Goal: Task Accomplishment & Management: Use online tool/utility

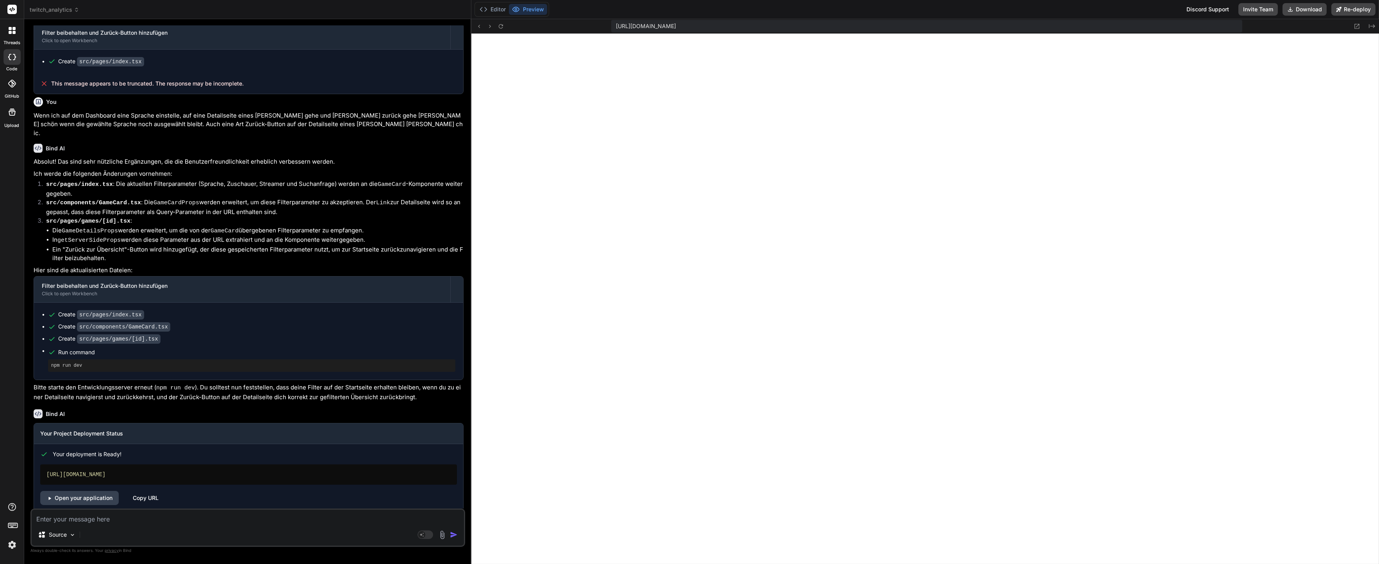
scroll to position [1262, 0]
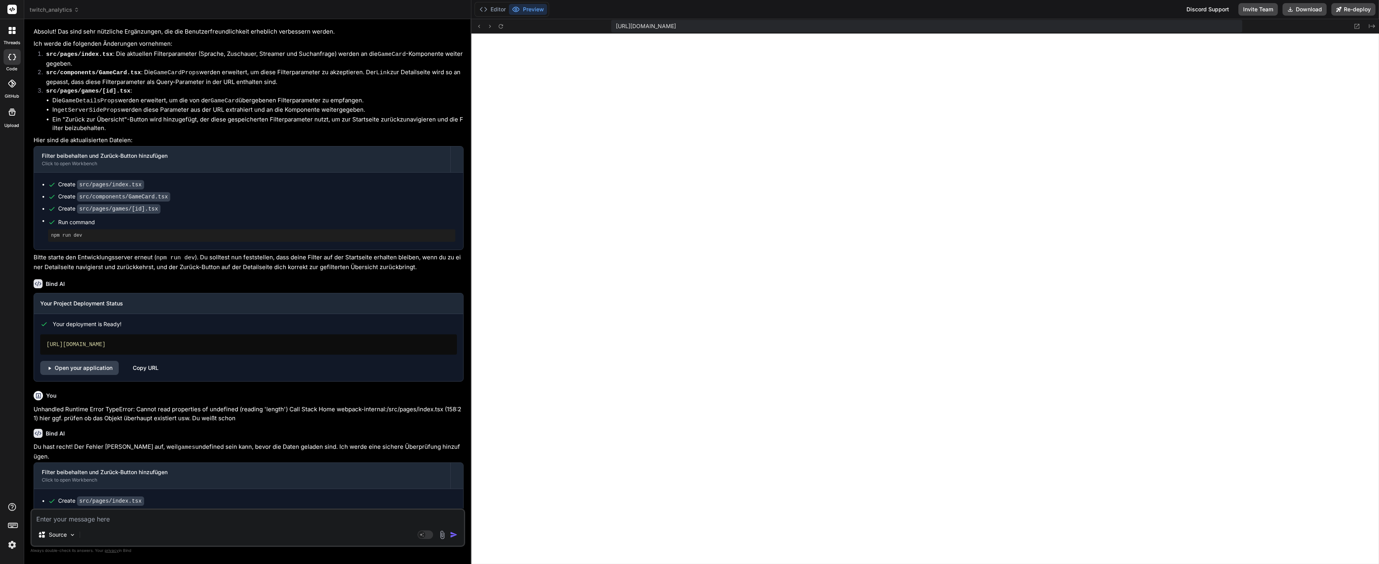
click at [96, 521] on textarea at bounding box center [248, 517] width 432 height 14
type textarea "A"
type textarea "x"
type textarea "Au"
type textarea "x"
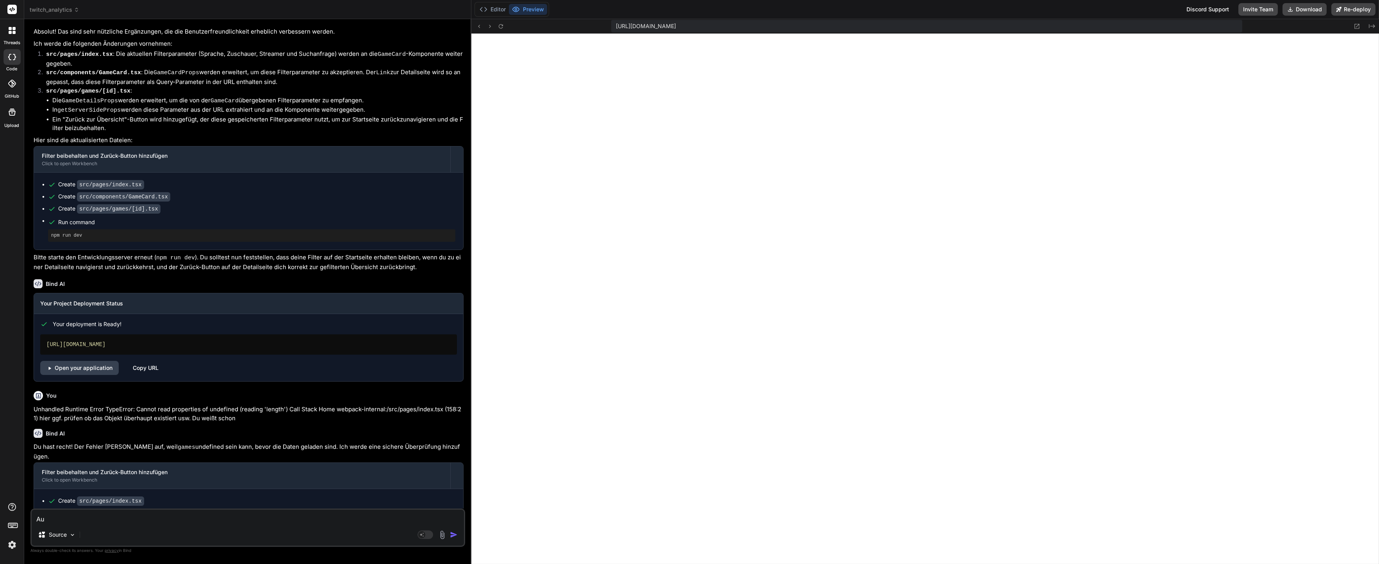
type textarea "Auf"
type textarea "x"
type textarea "Auf"
type textarea "x"
type textarea "Auf v"
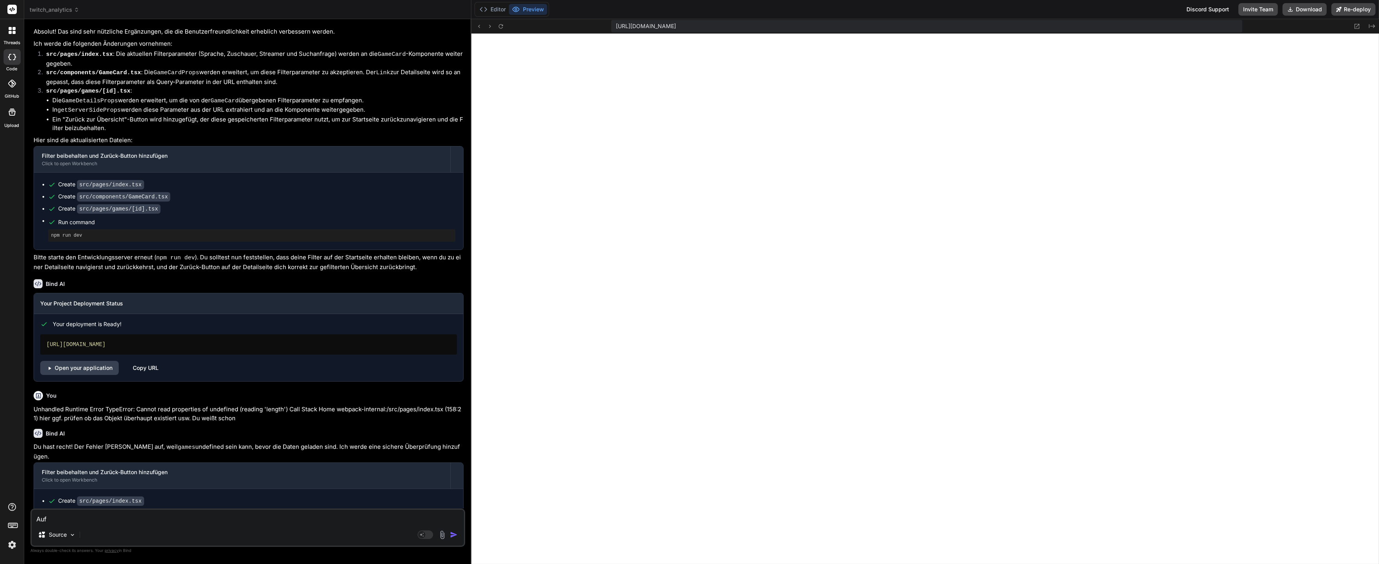
type textarea "x"
type textarea "Auf"
type textarea "x"
type textarea "Auf V"
type textarea "x"
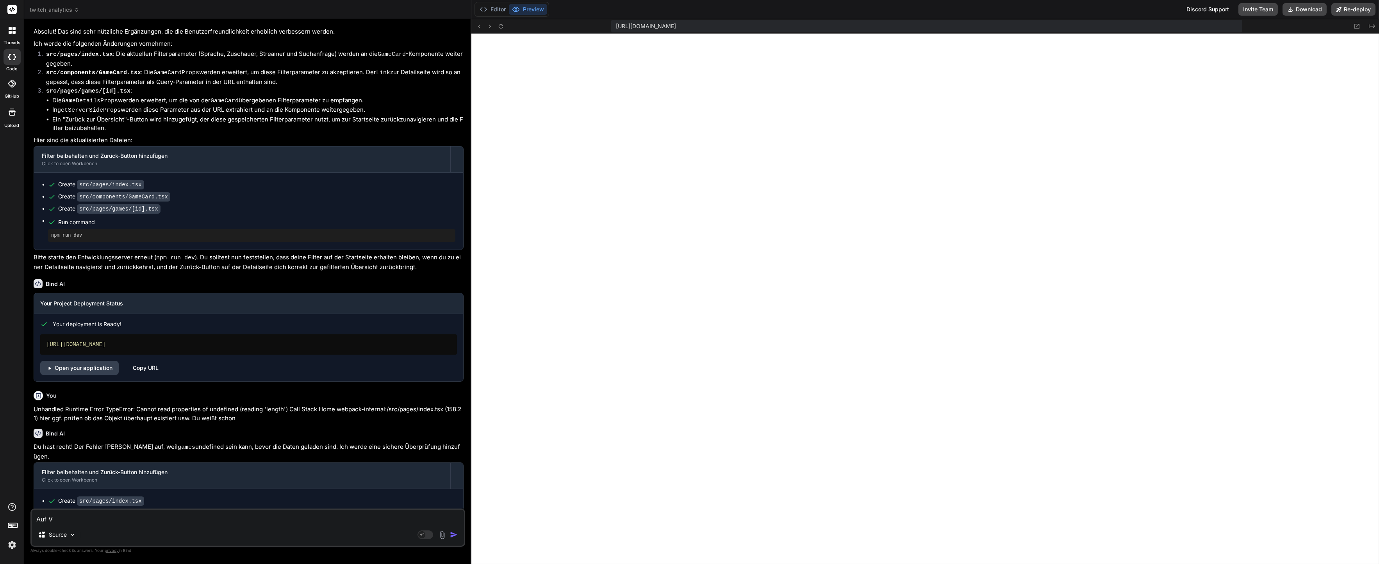
type textarea "Auf Ve"
type textarea "x"
type textarea "Auf Ver"
type textarea "x"
type textarea "Auf Verc"
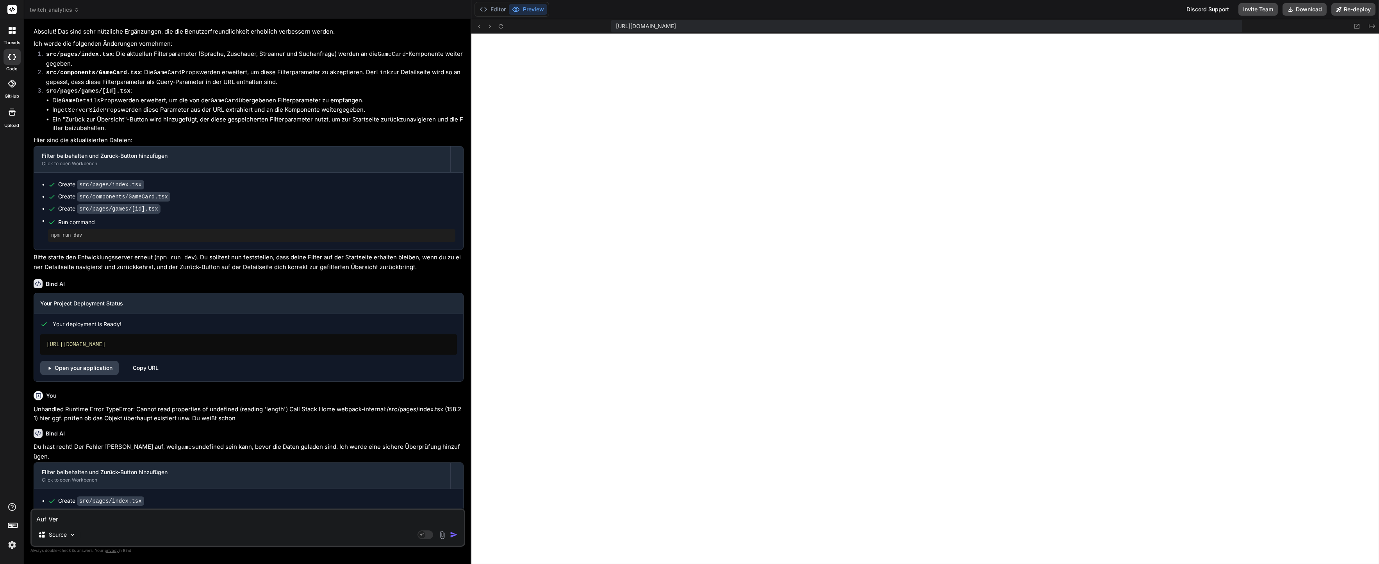
type textarea "x"
type textarea "Auf Verce"
type textarea "x"
type textarea "Auf Vercel"
type textarea "x"
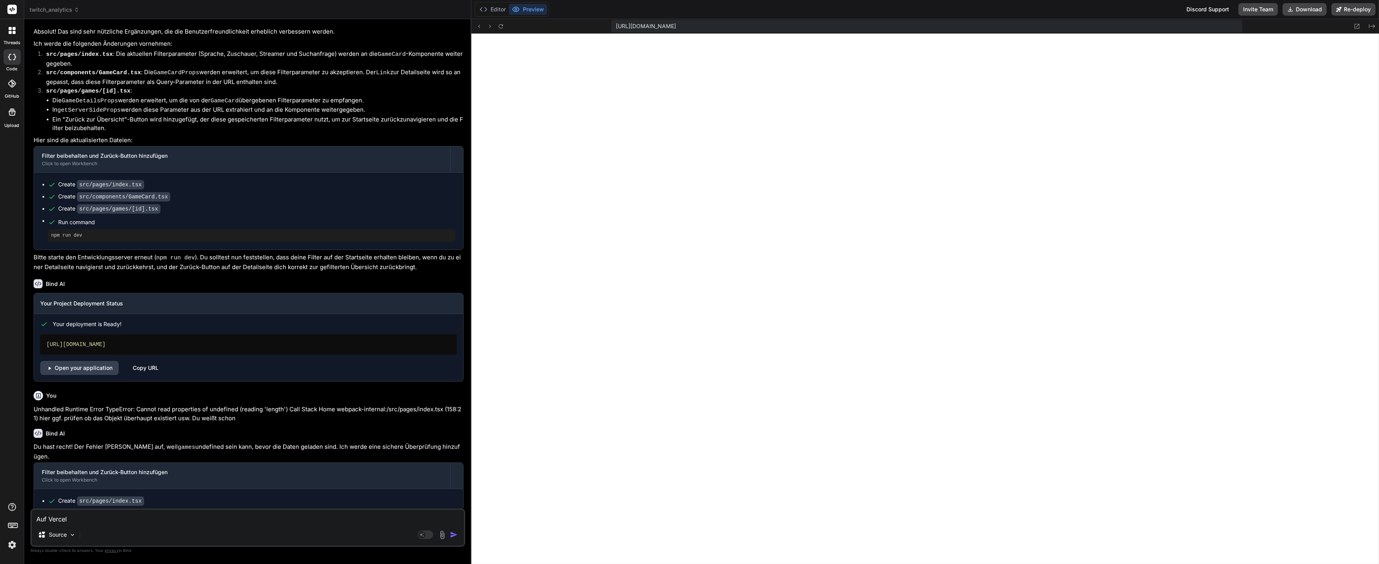
type textarea "Auf Vercel"
type textarea "x"
type textarea "Auf Vercel h"
type textarea "x"
type textarea "Auf Vercel ha"
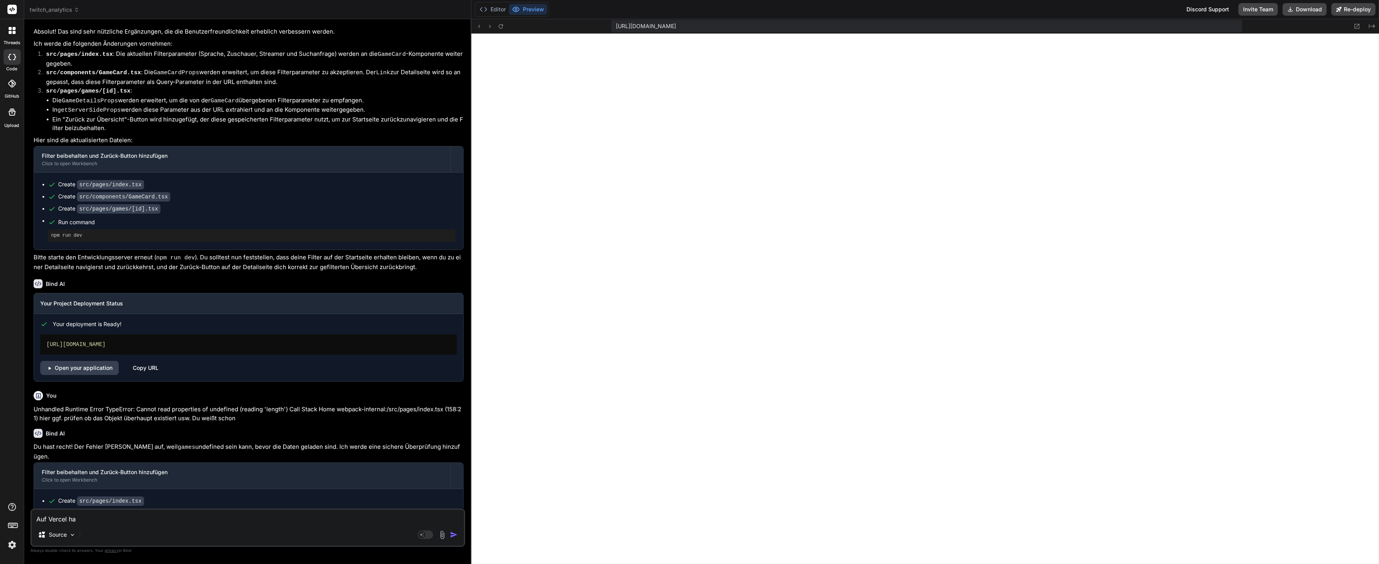
type textarea "x"
type textarea "Auf Vercel hab"
type textarea "x"
type textarea "Auf Vercel habe"
type textarea "x"
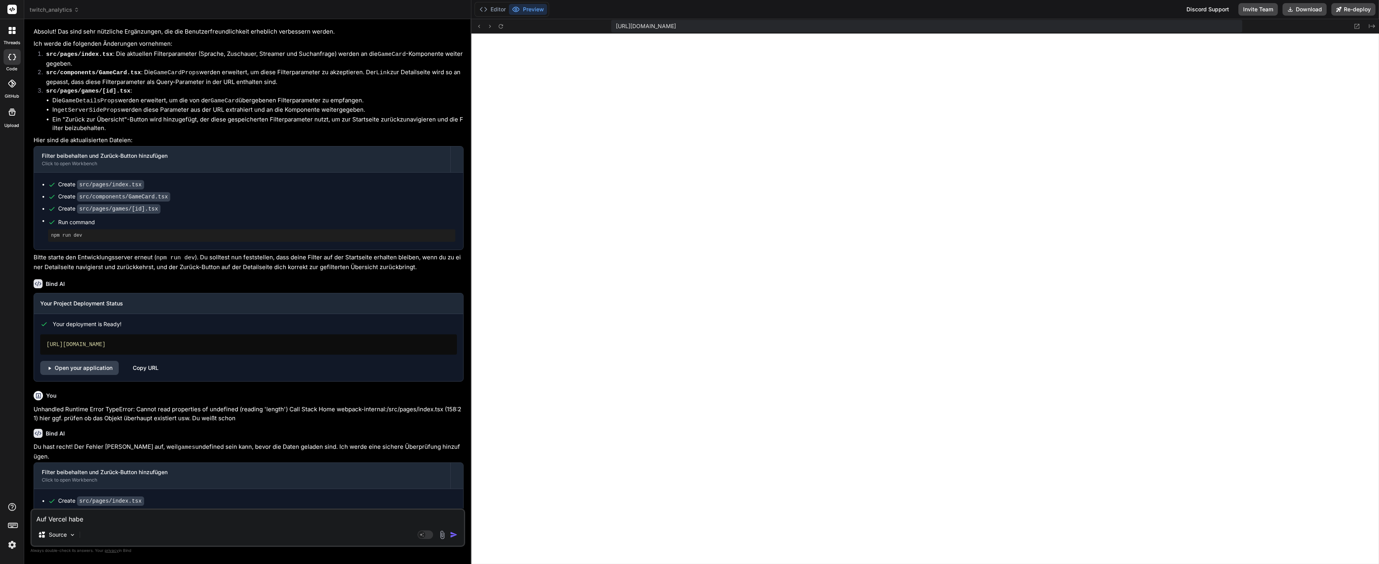
type textarea "Auf Vercel habe"
type textarea "x"
type textarea "Auf Vercel habe i"
type textarea "x"
type textarea "Auf Vercel habe ic"
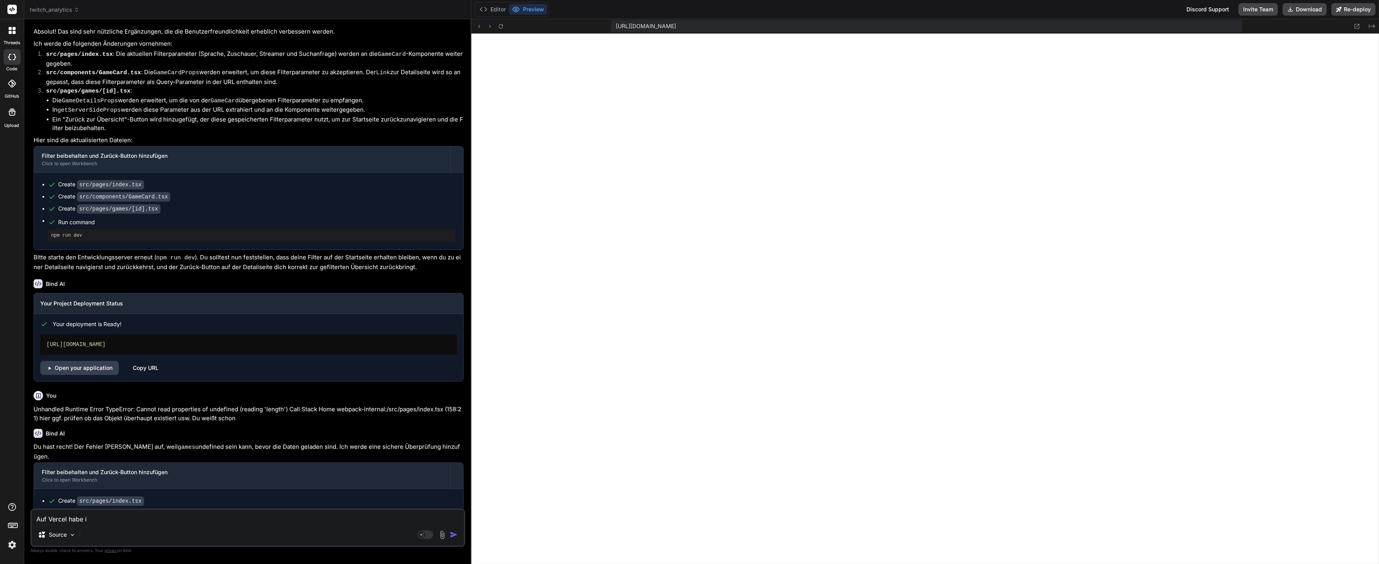
type textarea "x"
type textarea "Auf Vercel habe ich"
type textarea "x"
type textarea "Auf Vercel habe ich"
type textarea "x"
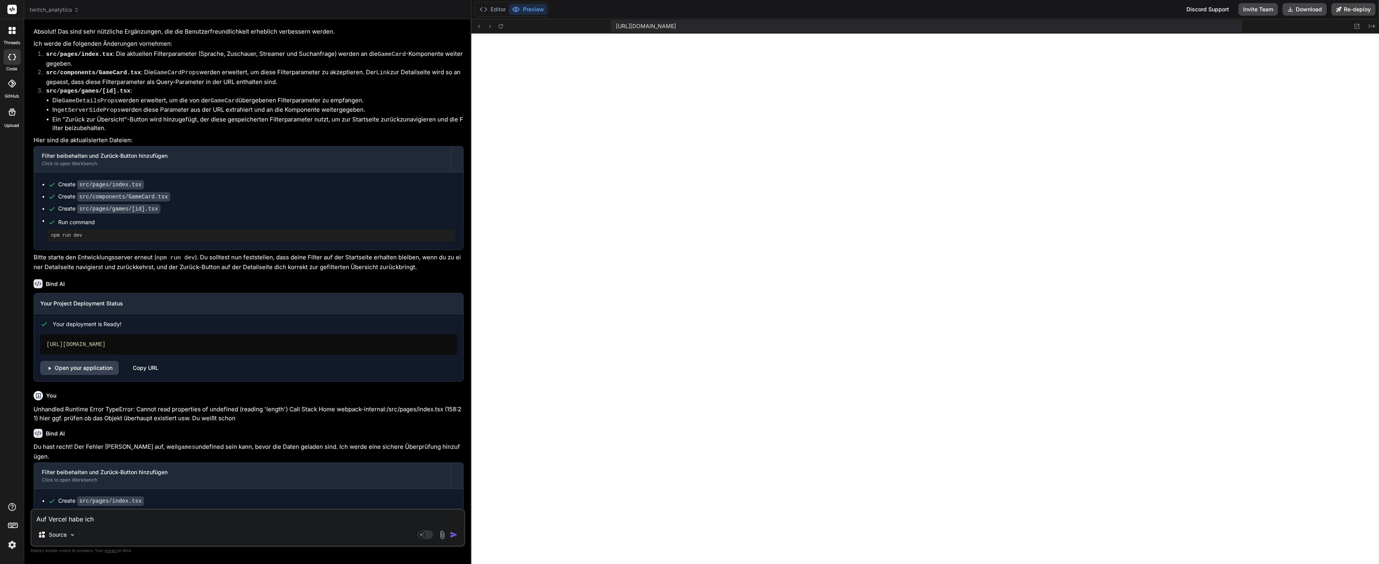
type textarea "Auf Vercel habe ich d"
type textarea "x"
type textarea "Auf Vercel habe ich da"
type textarea "x"
type textarea "Auf Vercel habe ich [PERSON_NAME]"
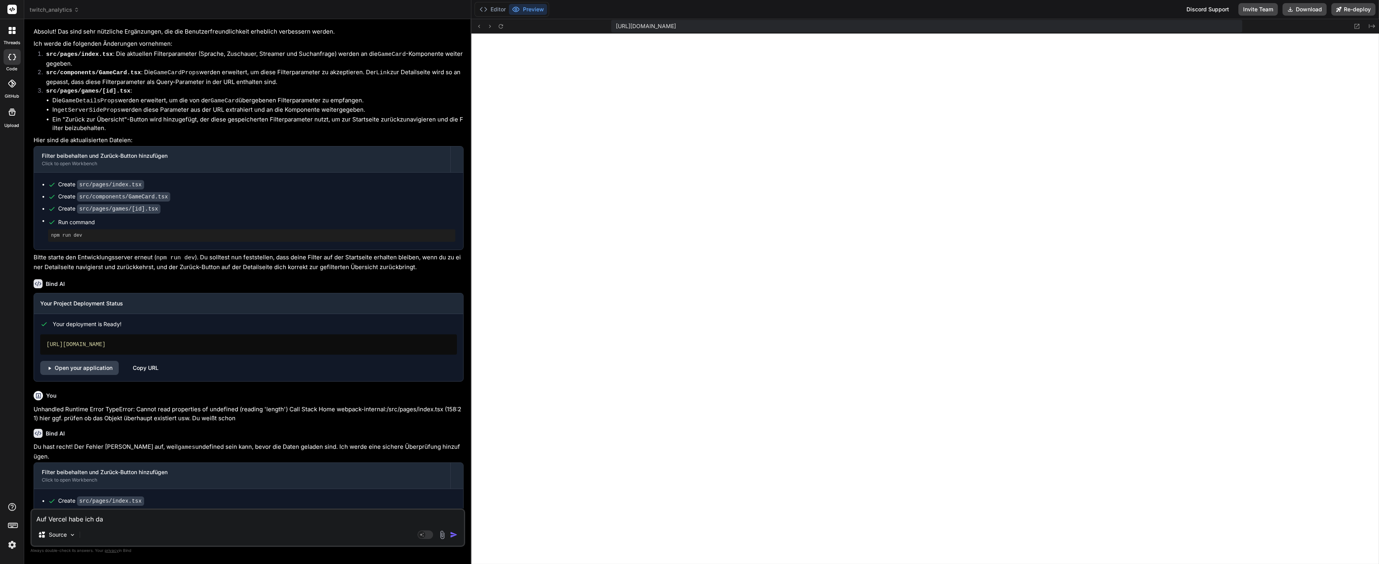
type textarea "x"
type textarea "Auf Vercel habe ich dann"
type textarea "x"
type textarea "Auf Vercel habe ich dann"
type textarea "x"
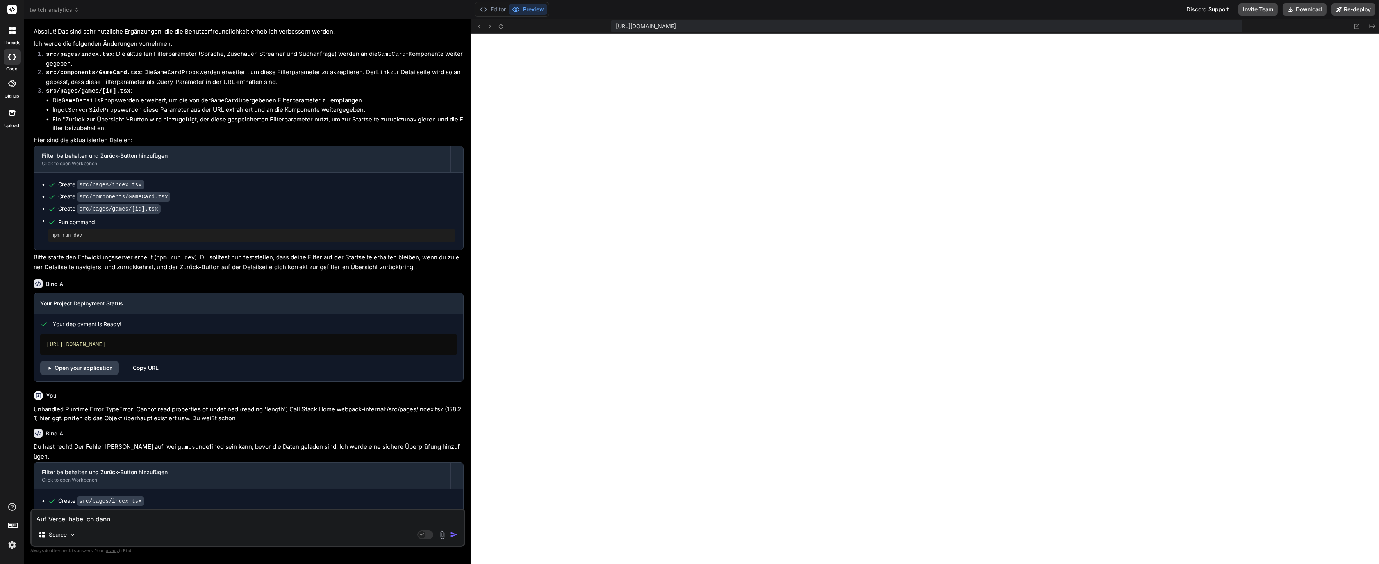
type textarea "Auf Vercel habe ich dann p"
type textarea "x"
type textarea "Auf Vercel habe ich dann pr"
type textarea "x"
type textarea "Auf Vercel habe ich dann pro"
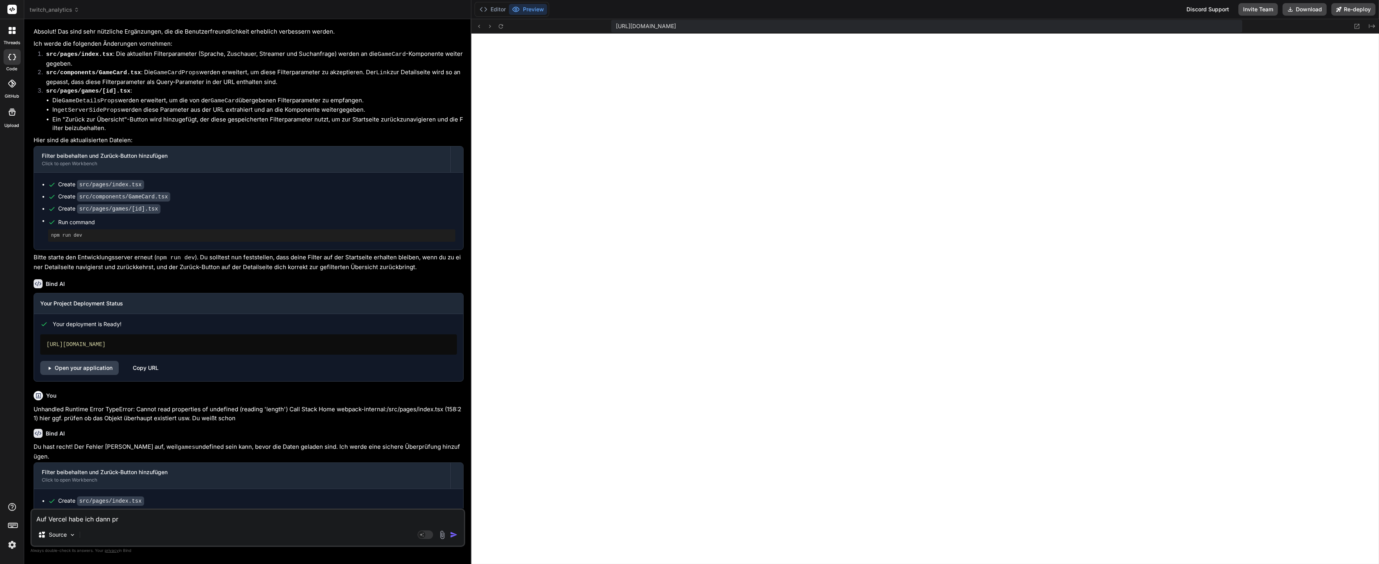
type textarea "x"
type textarea "Auf Vercel habe ich dann prob"
type textarea "x"
type textarea "Auf Vercel habe ich dann probl"
type textarea "x"
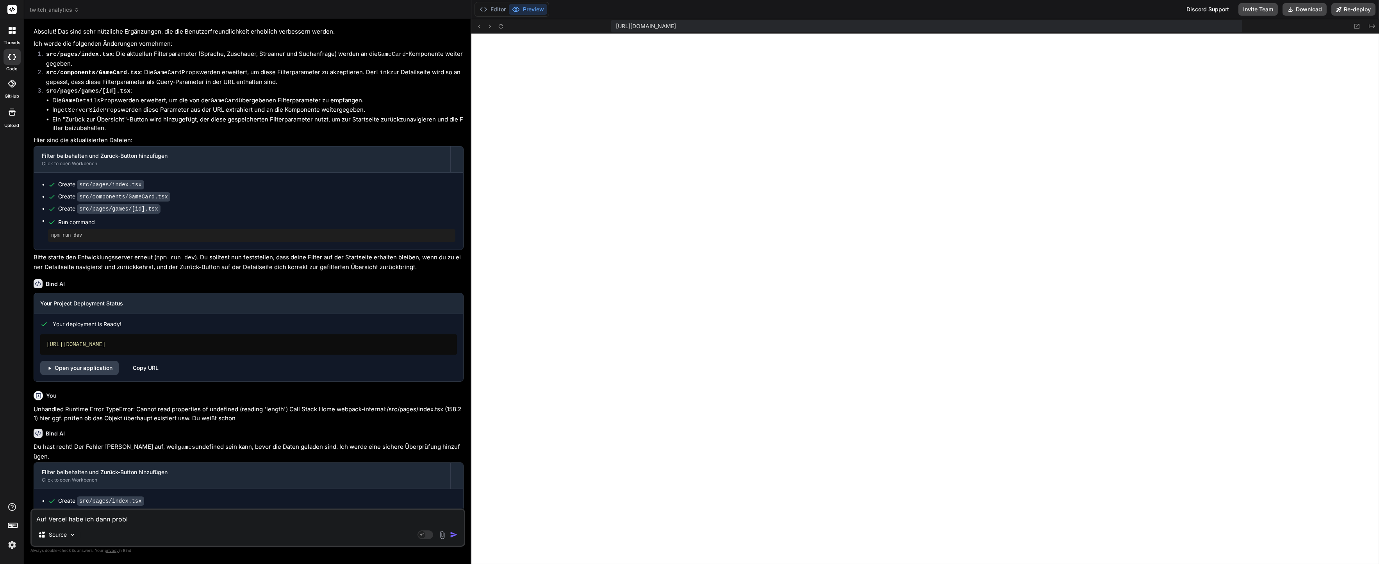
type textarea "Auf Vercel habe ich dann proble"
type textarea "x"
type textarea "Auf Vercel habe ich dann problem"
type textarea "x"
type textarea "Auf Vercel habe ich dann probleme"
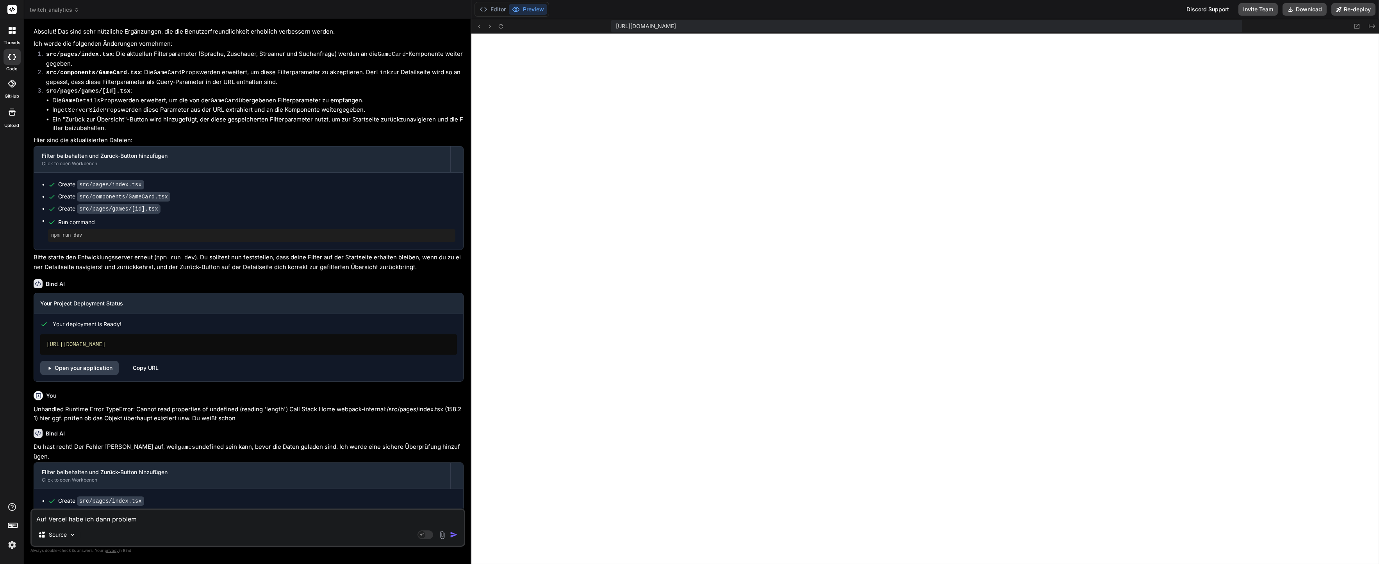
type textarea "x"
type textarea "Auf Vercel habe ich dann probleme"
type textarea "x"
type textarea "Auf Vercel habe ich dann probleme m"
type textarea "x"
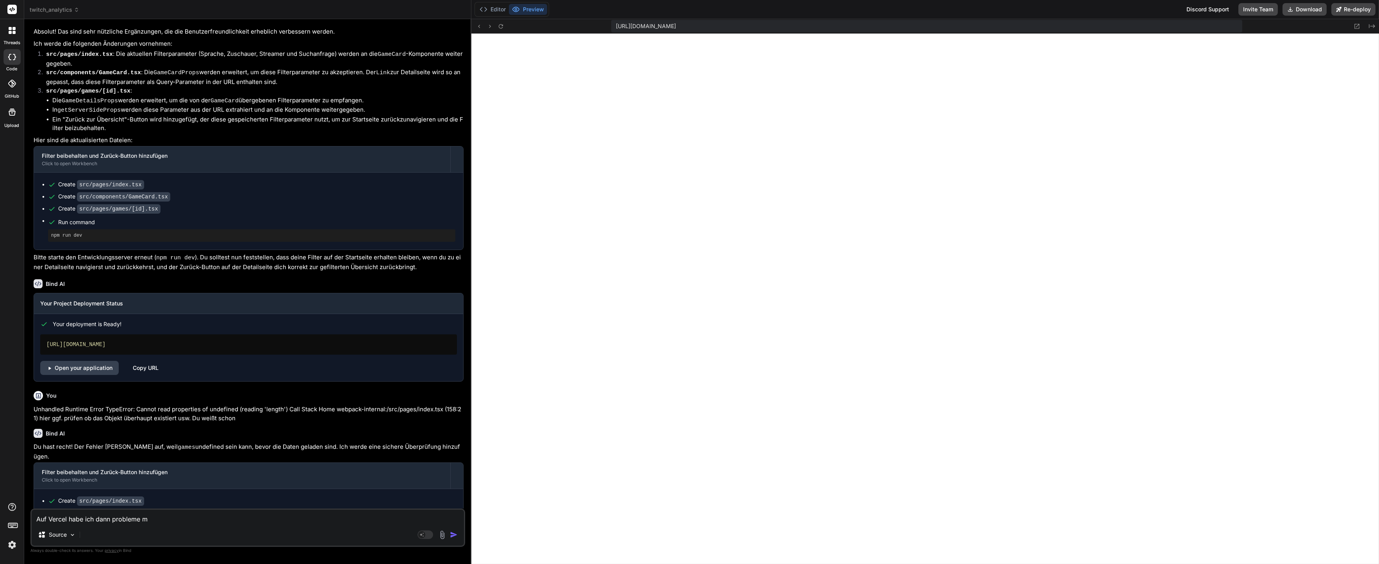
type textarea "Auf Vercel habe ich dann probleme mi"
type textarea "x"
type textarea "Auf Vercel habe ich dann probleme mit"
type textarea "x"
type textarea "Auf Vercel habe ich dann probleme mit"
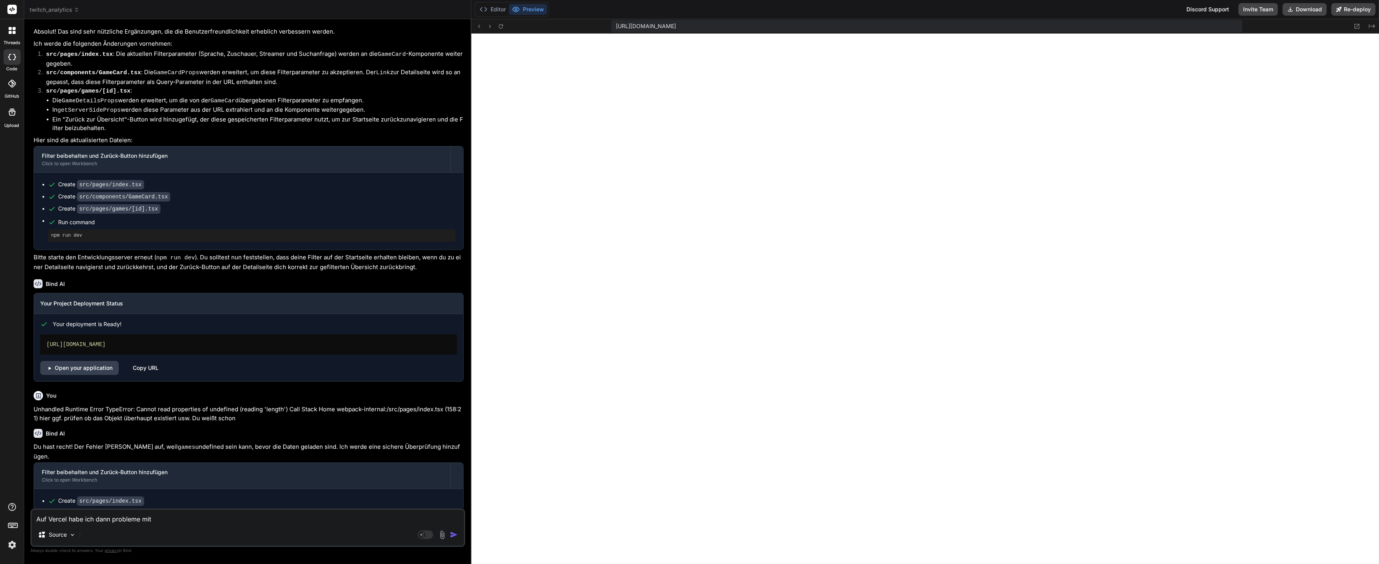
type textarea "x"
type textarea "Auf Vercel habe ich dann probleme mit d"
type textarea "x"
type textarea "Auf Vercel habe ich dann probleme mit de"
type textarea "x"
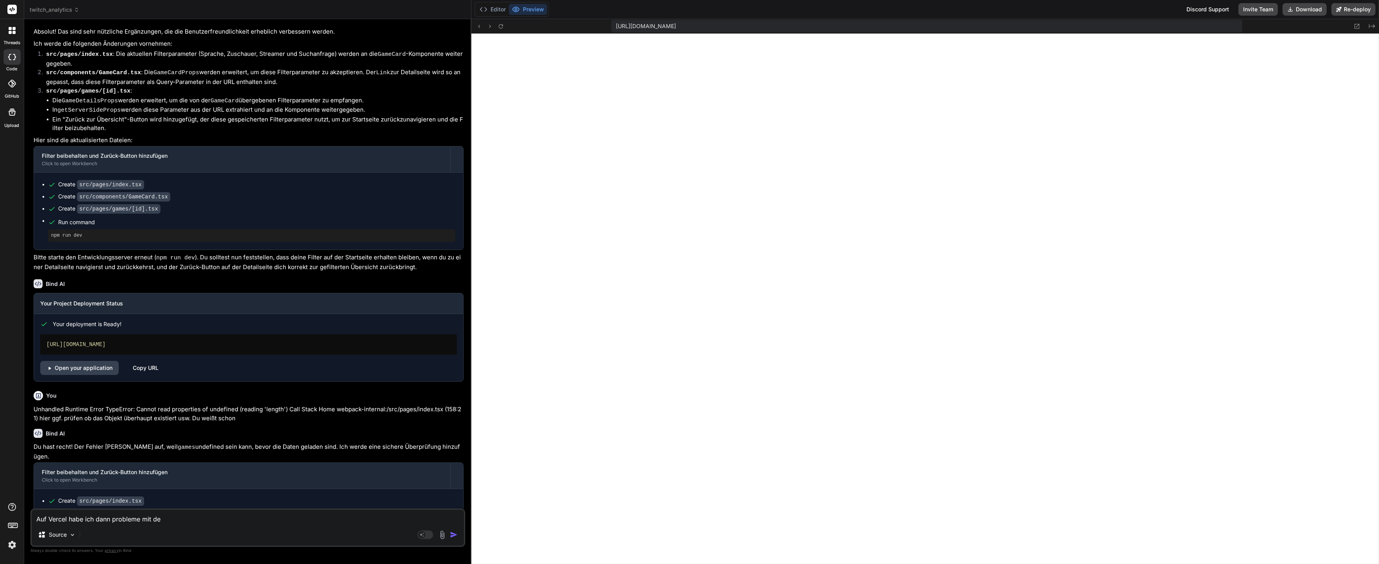
type textarea "Auf Vercel habe ich dann probleme mit der"
type textarea "x"
type textarea "Auf Vercel habe ich dann probleme mit der"
type textarea "x"
type textarea "Auf Vercel habe ich dann probleme mit der e"
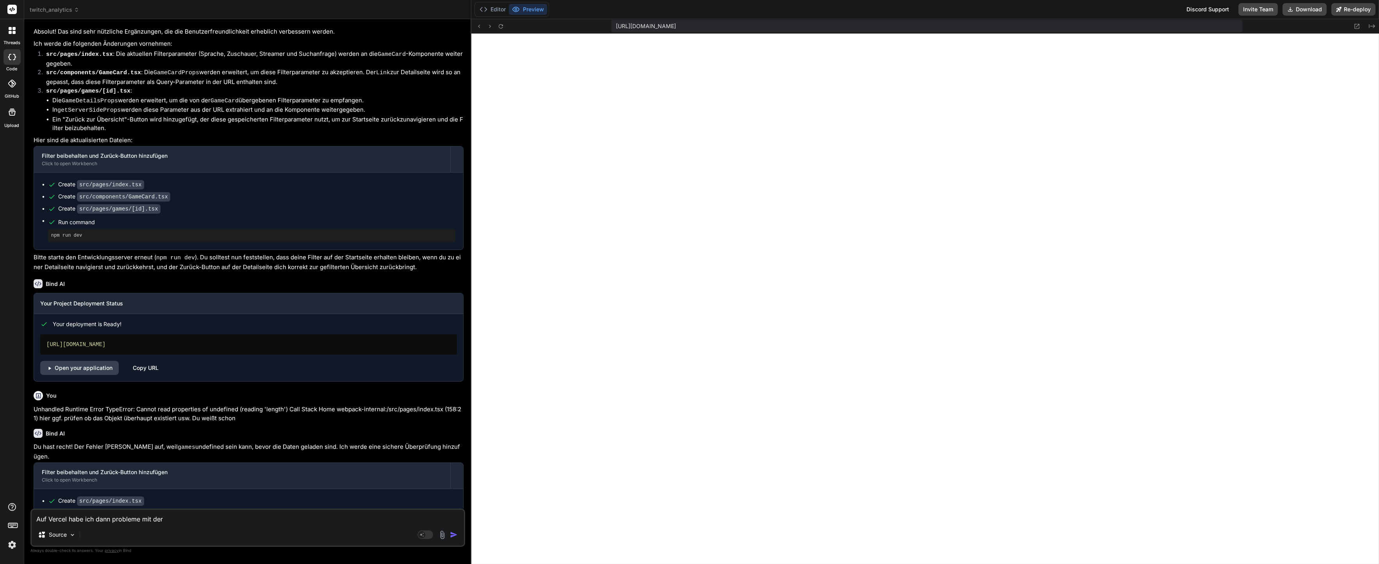
type textarea "x"
type textarea "Auf Vercel habe ich dann probleme mit der en"
type textarea "x"
type textarea "Auf Vercel habe ich dann probleme mit der env"
type textarea "x"
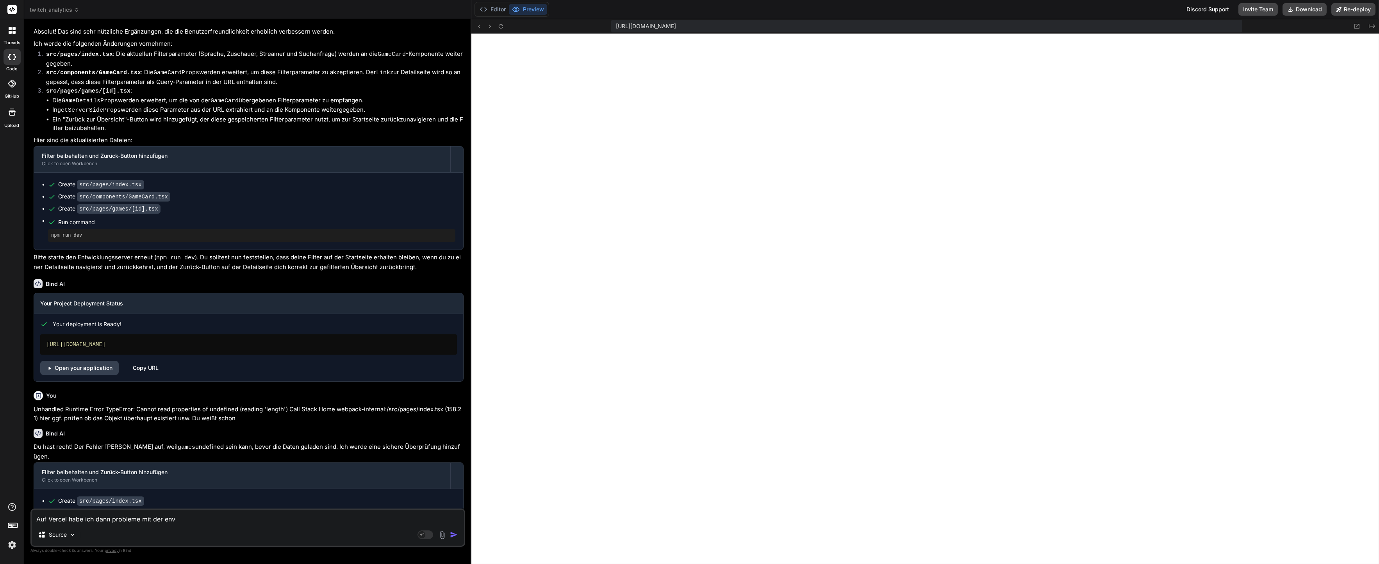
type textarea "Auf Vercel habe ich dann probleme mit der env:"
type textarea "x"
type textarea "Auf Vercel habe ich dann probleme mit der env:"
type textarea "x"
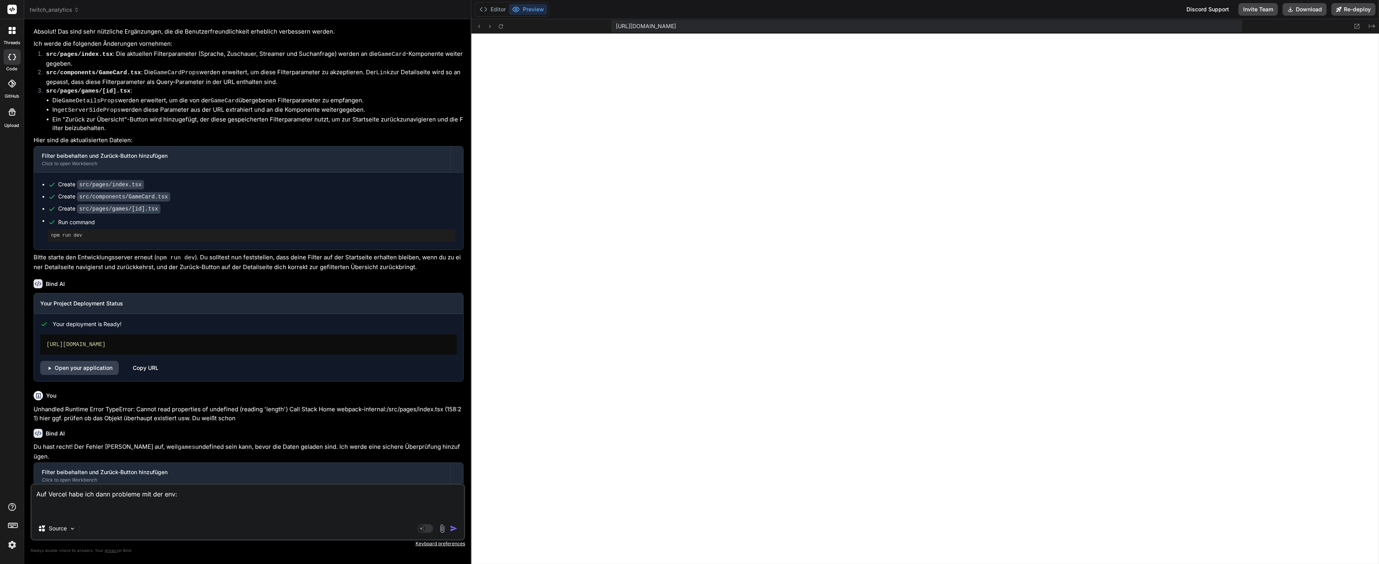
paste textarea "Fehler beim Laden der Daten Invalid URL Bitte stelle sicher, dass deine Twitch …"
type textarea "Auf Vercel habe ich dann probleme mit der env: [PERSON_NAME] beim Laden der Dat…"
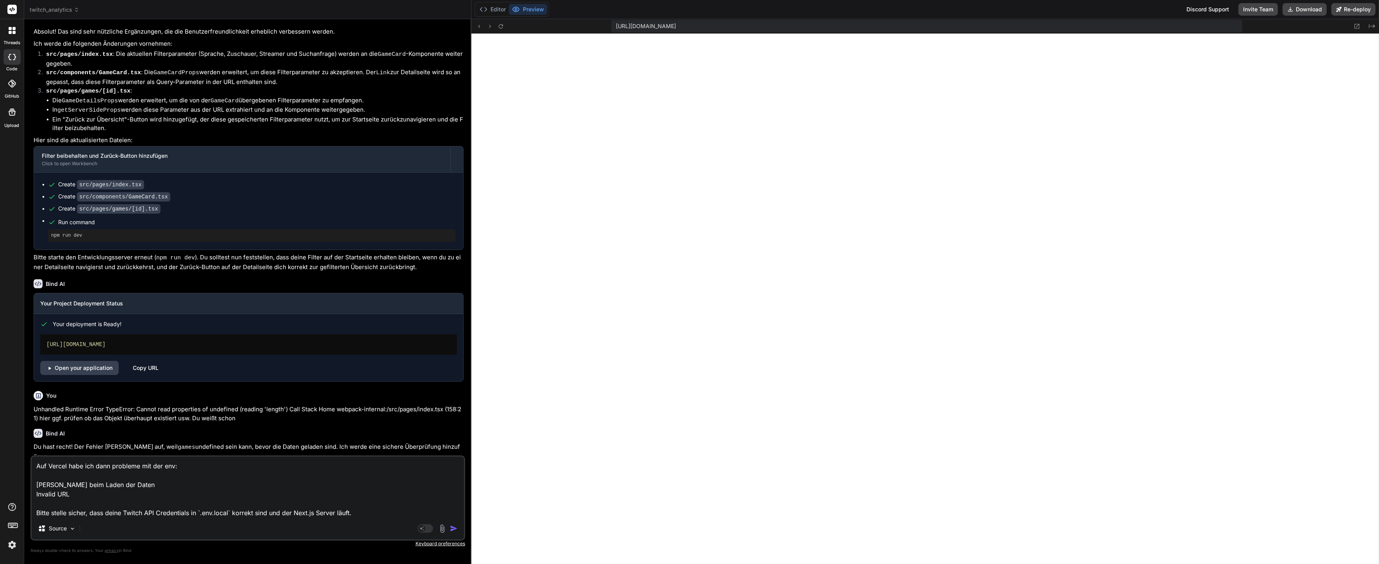
type textarea "x"
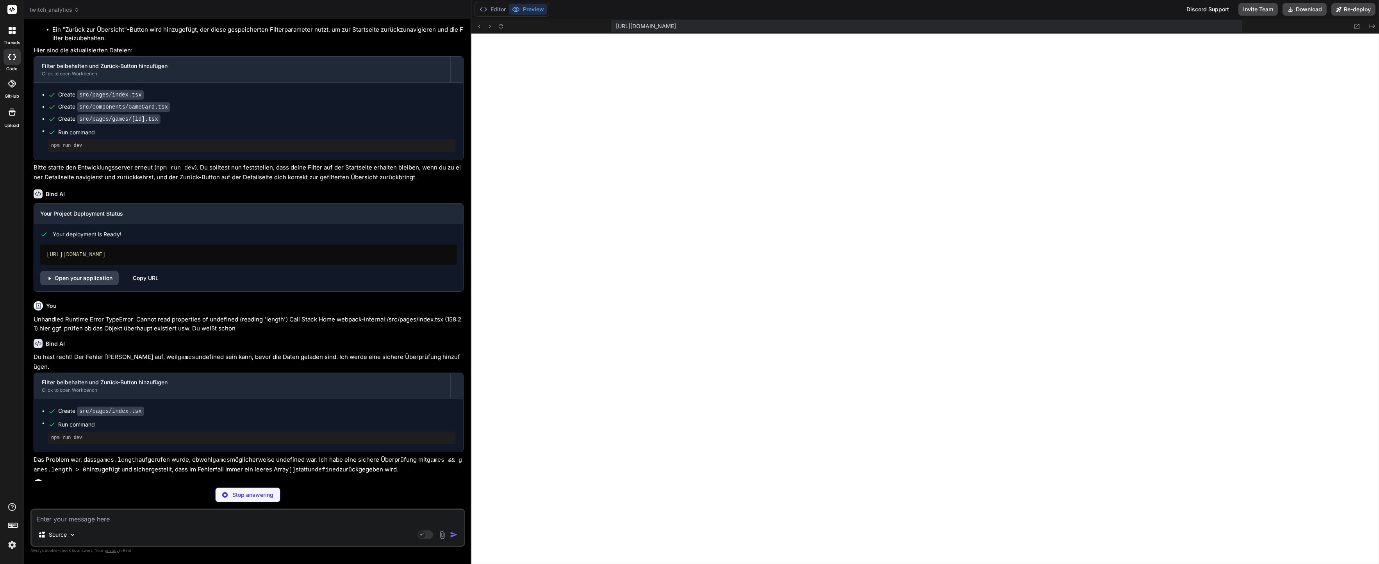
scroll to position [1463, 0]
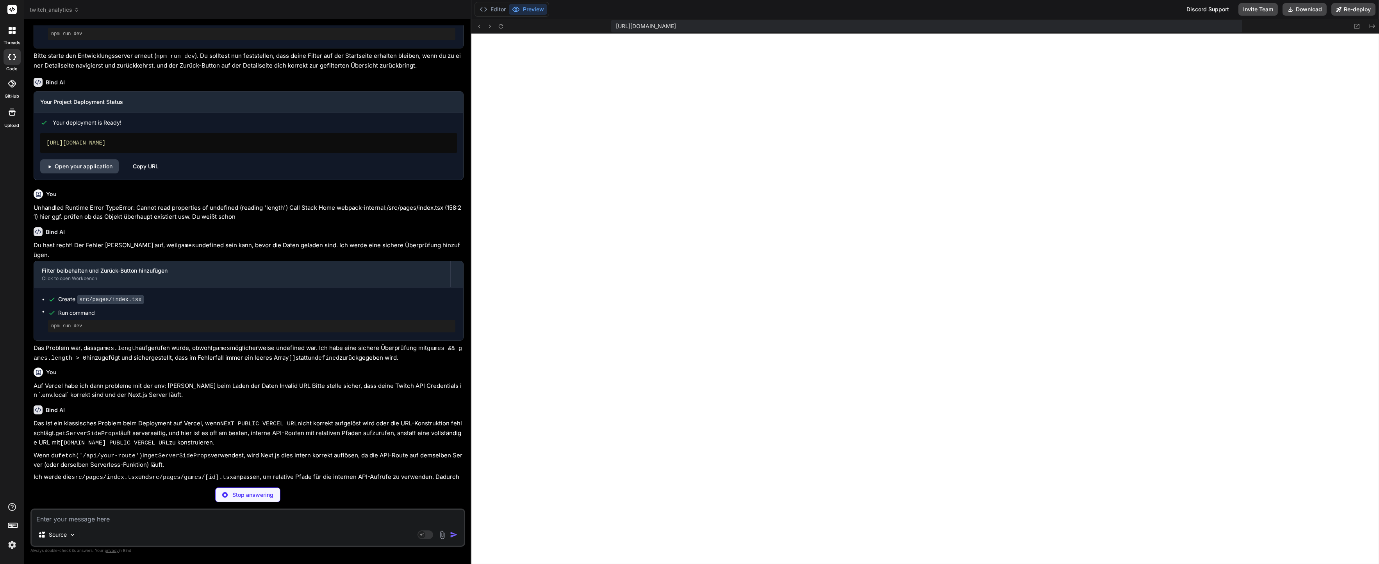
type textarea "x"
type textarea "maxViewers: typeof maxViewers === 'string' ? parseInt(maxViewers, 10) : null, m…"
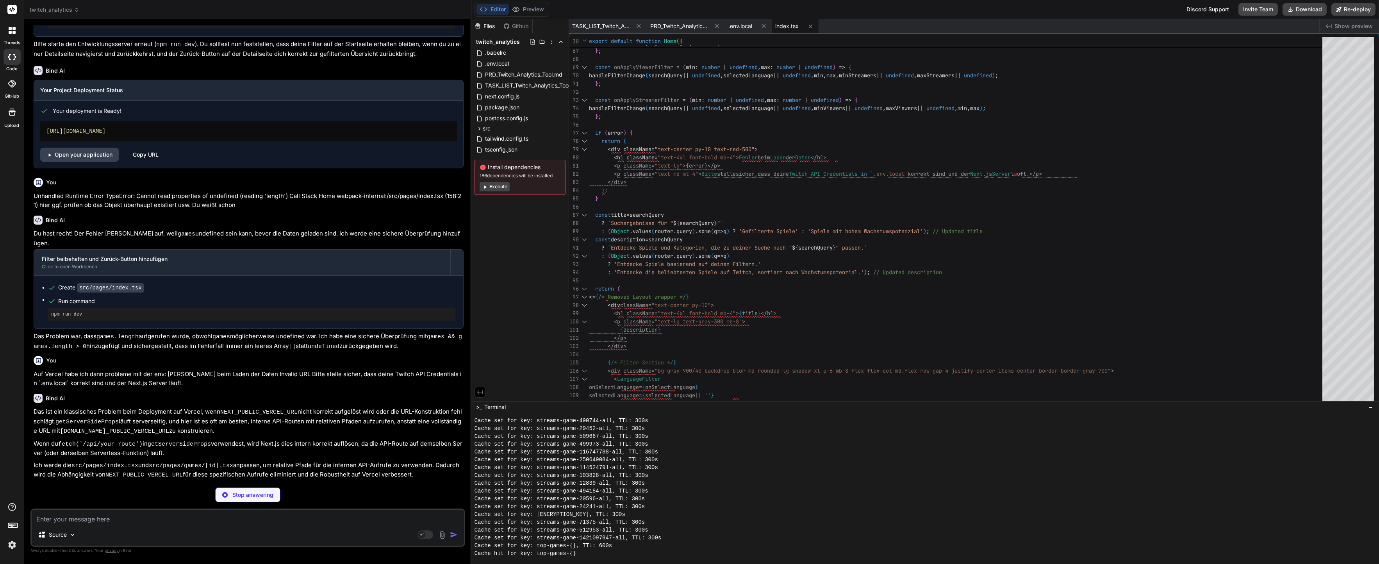
scroll to position [142, 0]
type textarea "x"
type textarea "prevLanguage: null, prevMinViewers: null, prevMaxViewers: null, prevMinStreamer…"
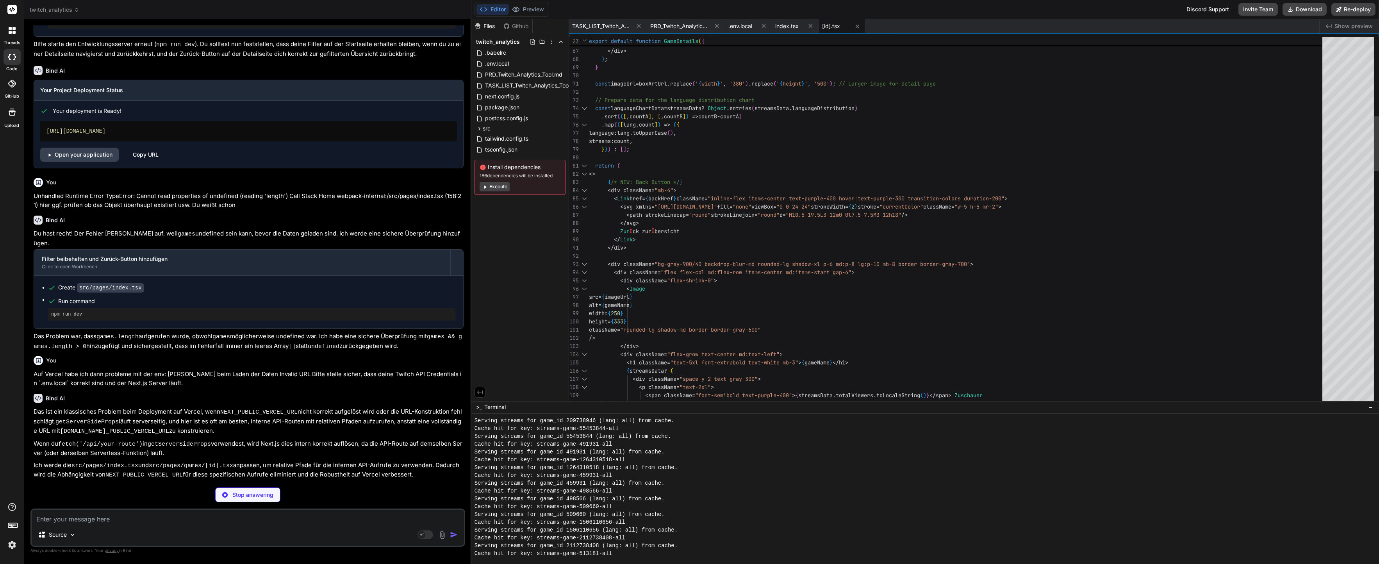
type textarea "x"
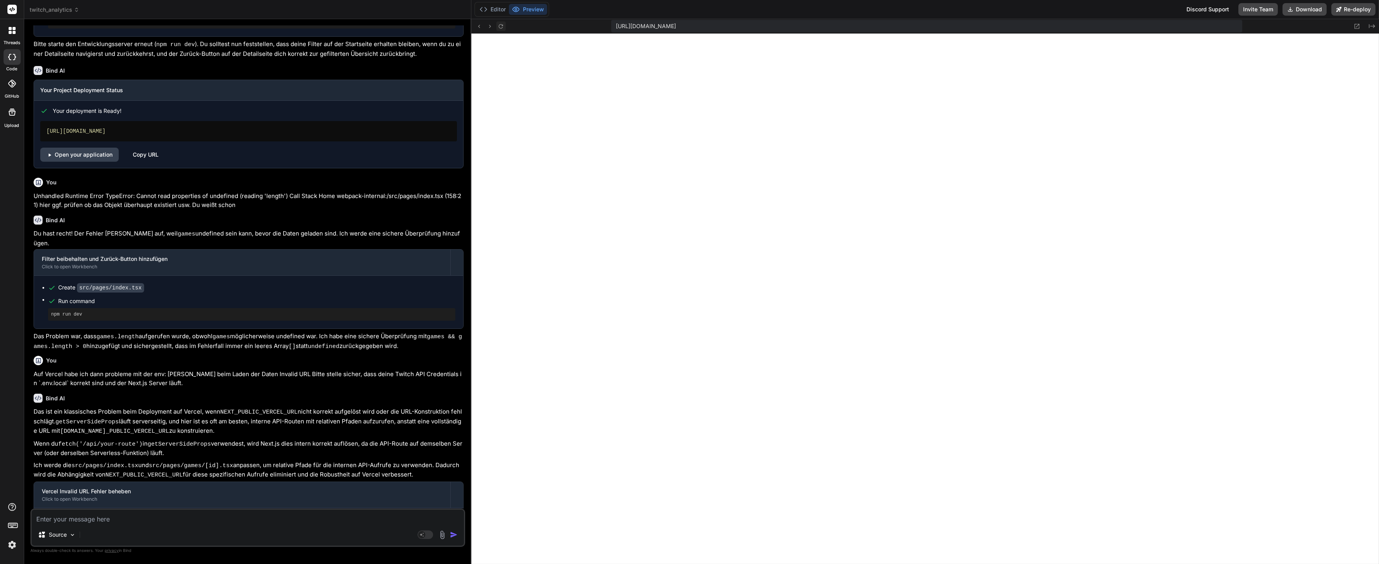
click at [497, 27] on icon at bounding box center [500, 26] width 7 height 7
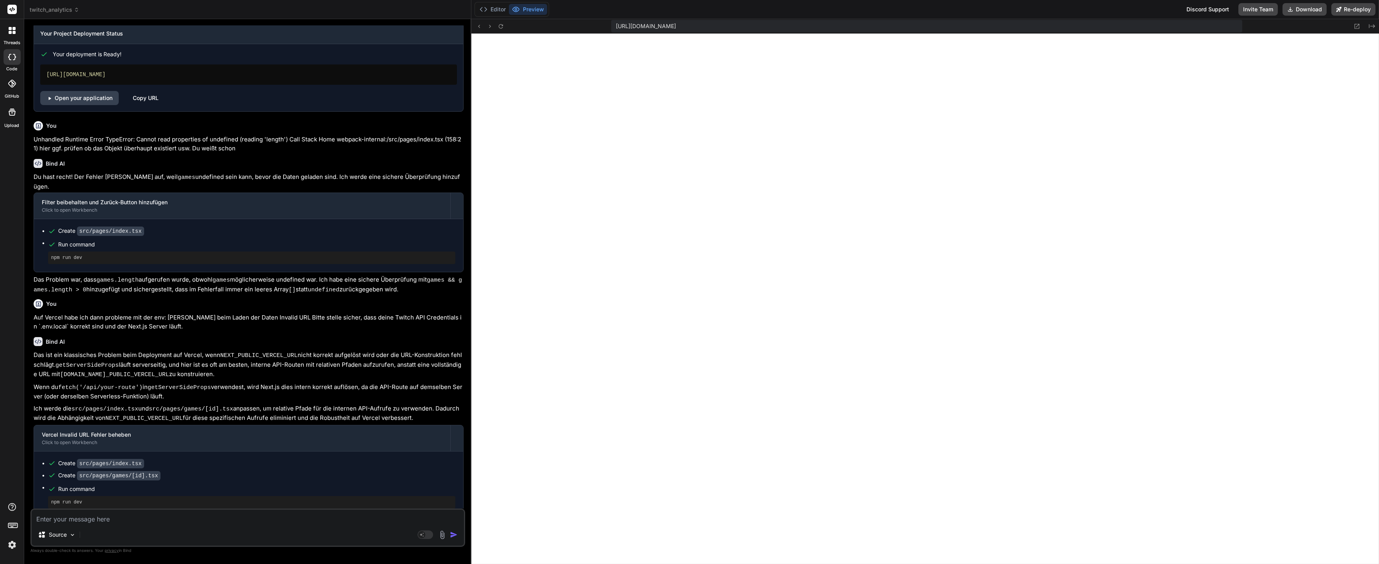
click at [68, 516] on textarea at bounding box center [248, 517] width 432 height 14
paste textarea "Fehler beim Laden der Daten Failed to parse URL from /api/twitch/top-games Bitt…"
type textarea "Fehler beim Laden der Daten Failed to parse URL from /api/twitch/top-games Bitt…"
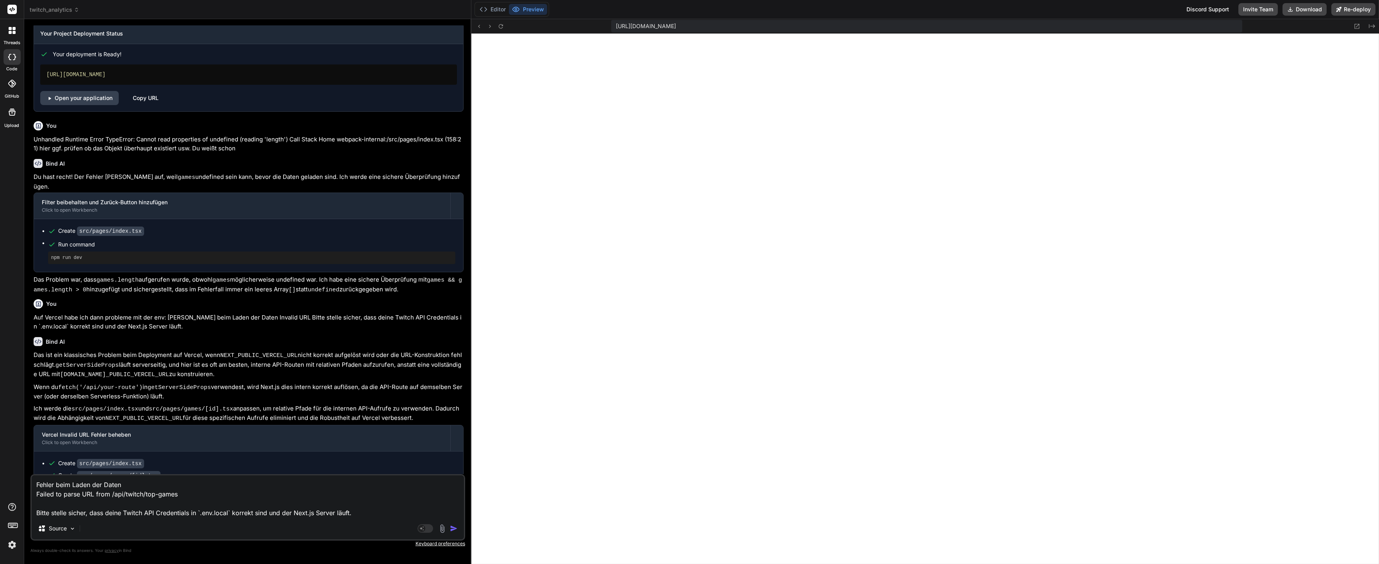
type textarea "x"
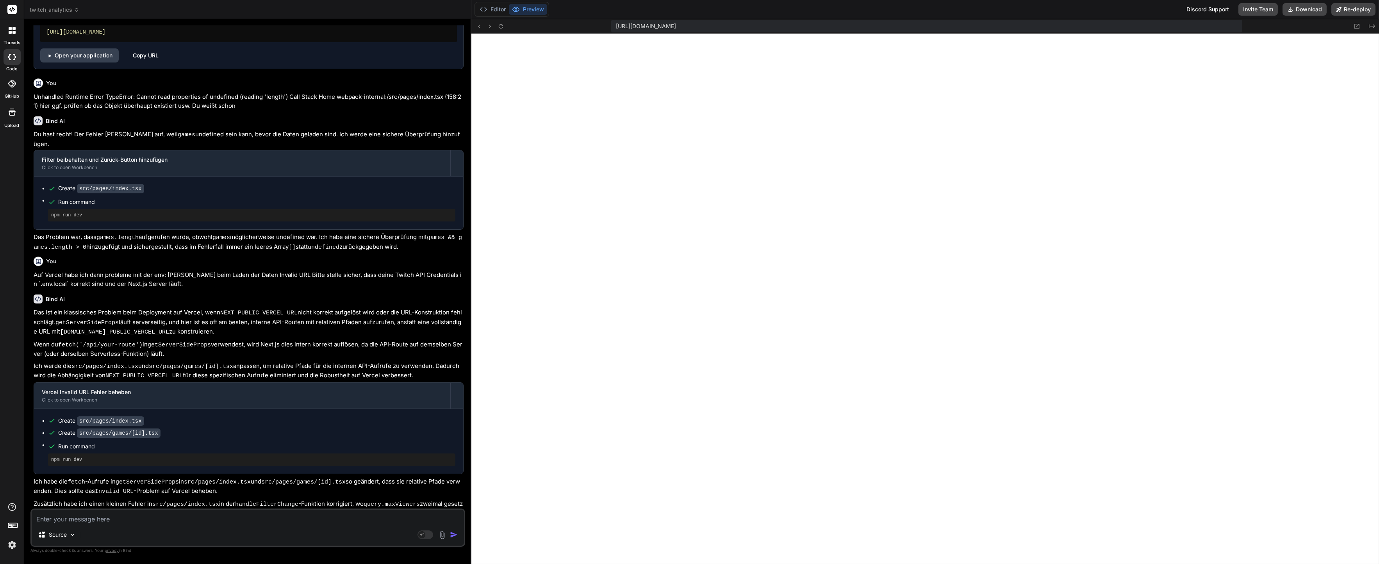
scroll to position [1621, 0]
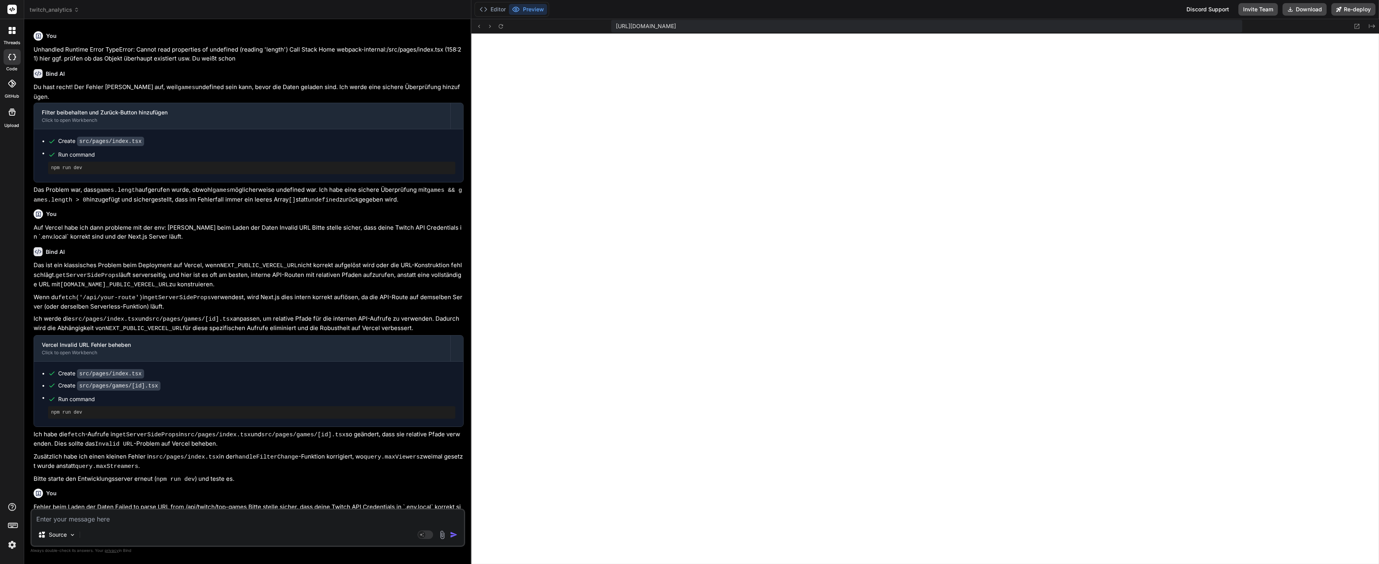
click at [132, 441] on code "Invalid URL" at bounding box center [114, 444] width 39 height 7
click at [491, 14] on button "Editor" at bounding box center [492, 9] width 32 height 11
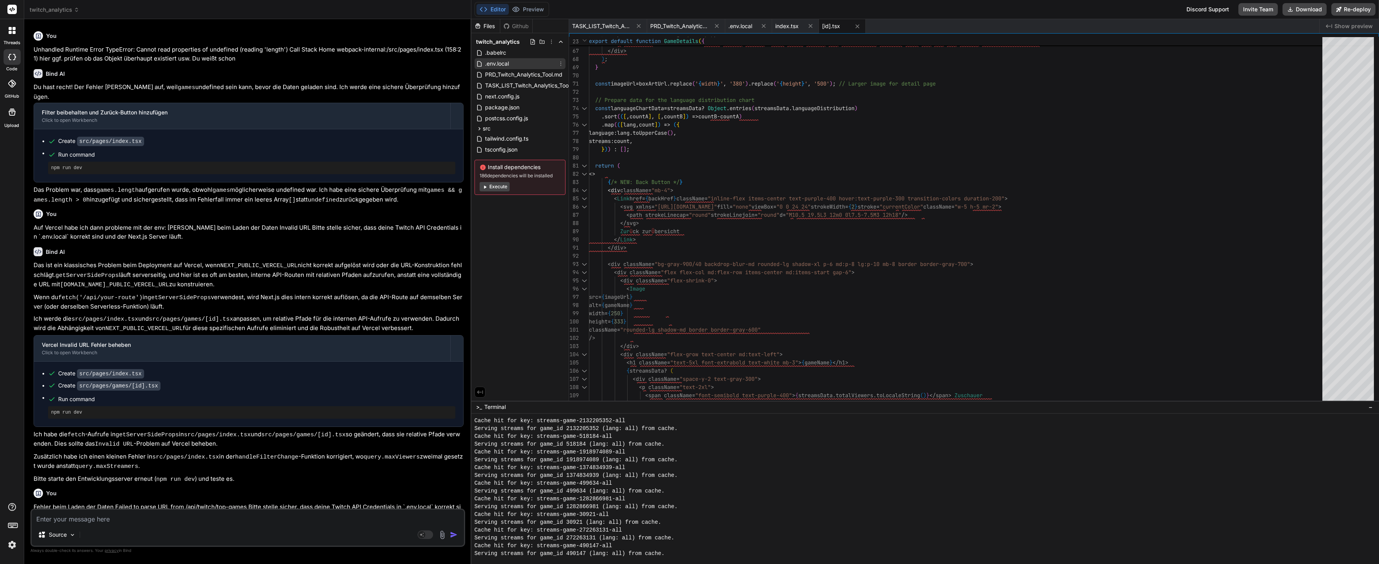
click at [503, 62] on span ".env.local" at bounding box center [496, 63] width 25 height 9
type textarea "TWITCH_CLIENT_ID=xxqk0xb5ssxp7mu1oe071hy115fagc TWITCH_[AUTH_TOKEN]"
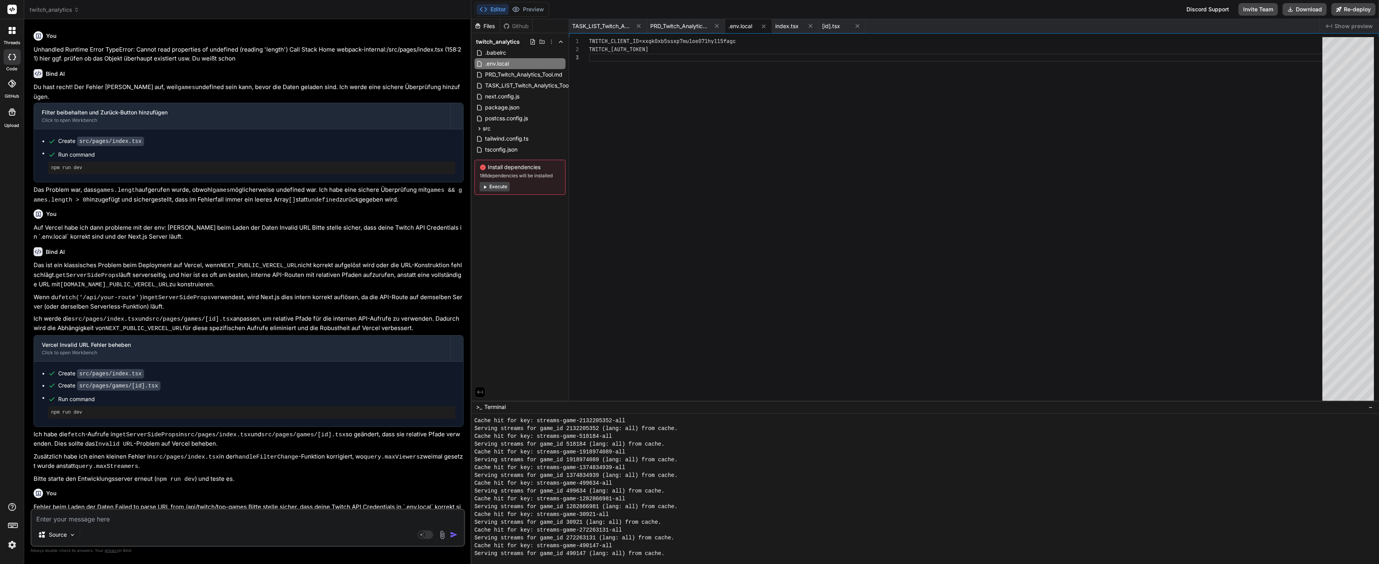
click at [692, 91] on div "TWITCH_CLIENT_ID=xxqk0xb5ssxp7mu1oe071hy115fagc TWITCH_[AUTH_TOKEN]" at bounding box center [958, 220] width 738 height 367
click at [544, 62] on div ".env.local" at bounding box center [519, 63] width 91 height 11
click at [238, 485] on div "You Fehler beim Laden der Daten Failed to parse URL from /api/twitch/top-games …" at bounding box center [249, 502] width 430 height 35
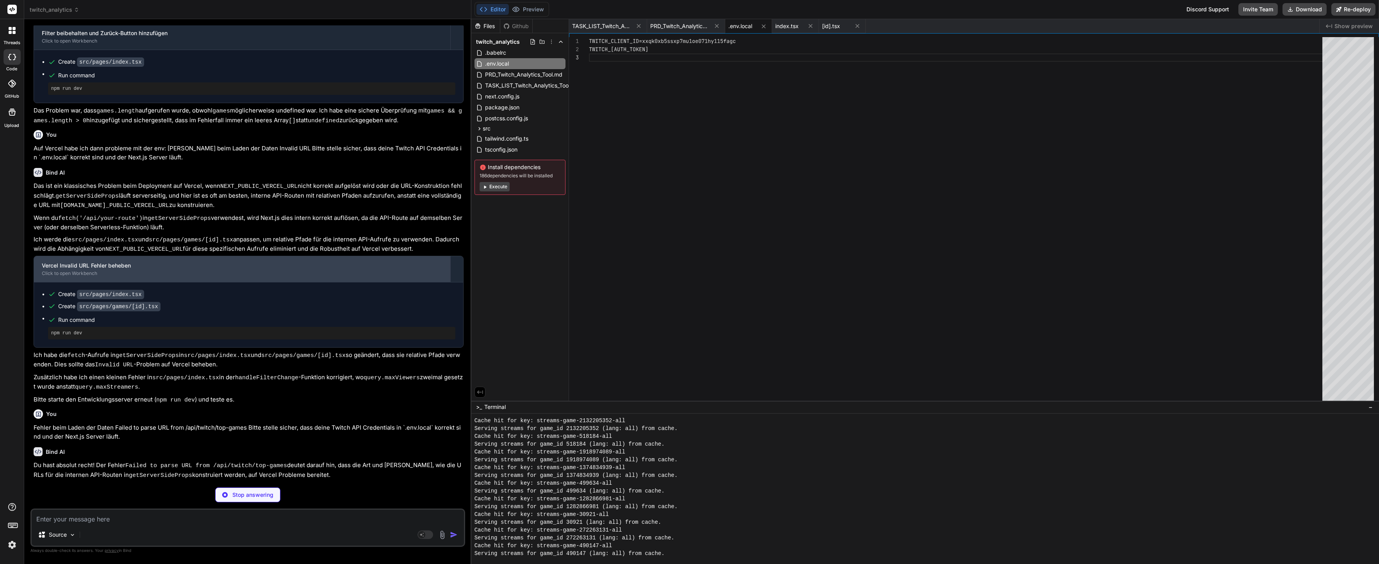
scroll to position [1677, 0]
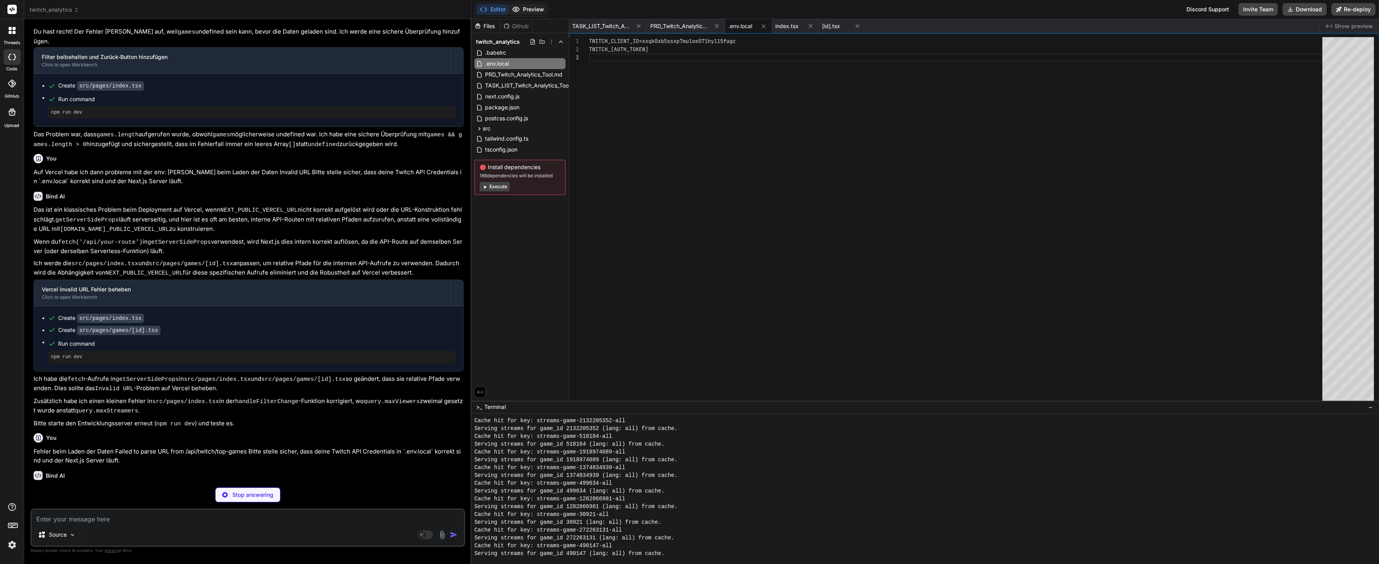
click at [539, 12] on button "Preview" at bounding box center [528, 9] width 38 height 11
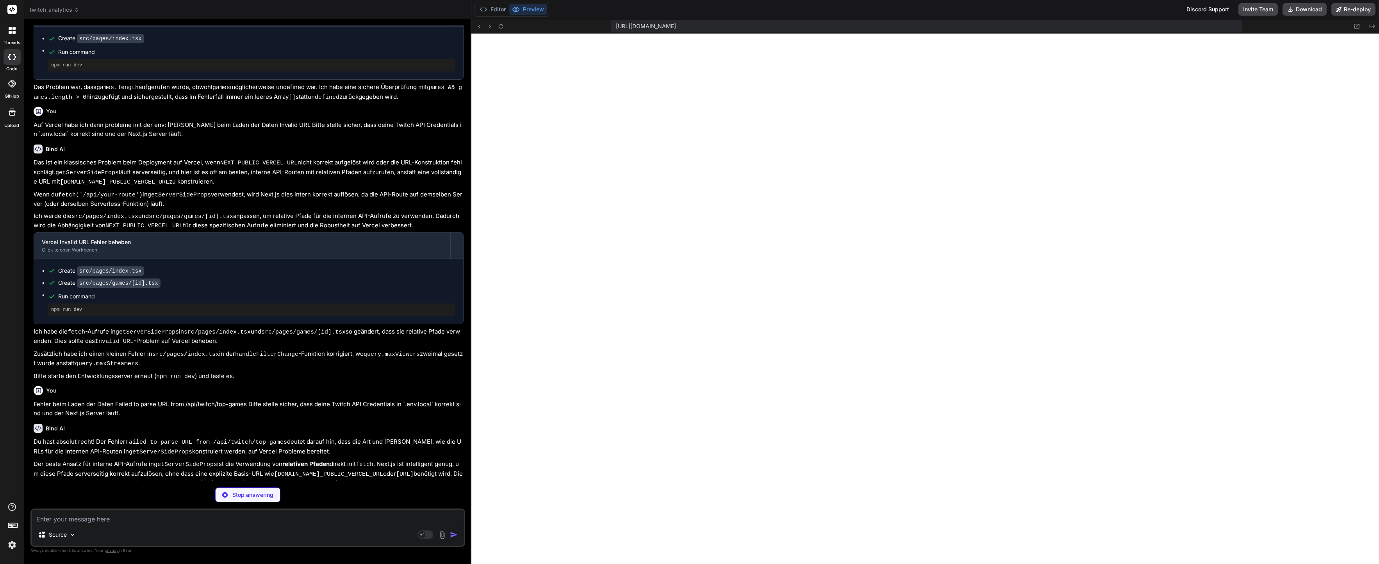
scroll to position [1724, 0]
type textarea "x"
type textarea "maxViewers: typeof maxViewers === 'string' ? parseInt(maxViewers, 10) : null, m…"
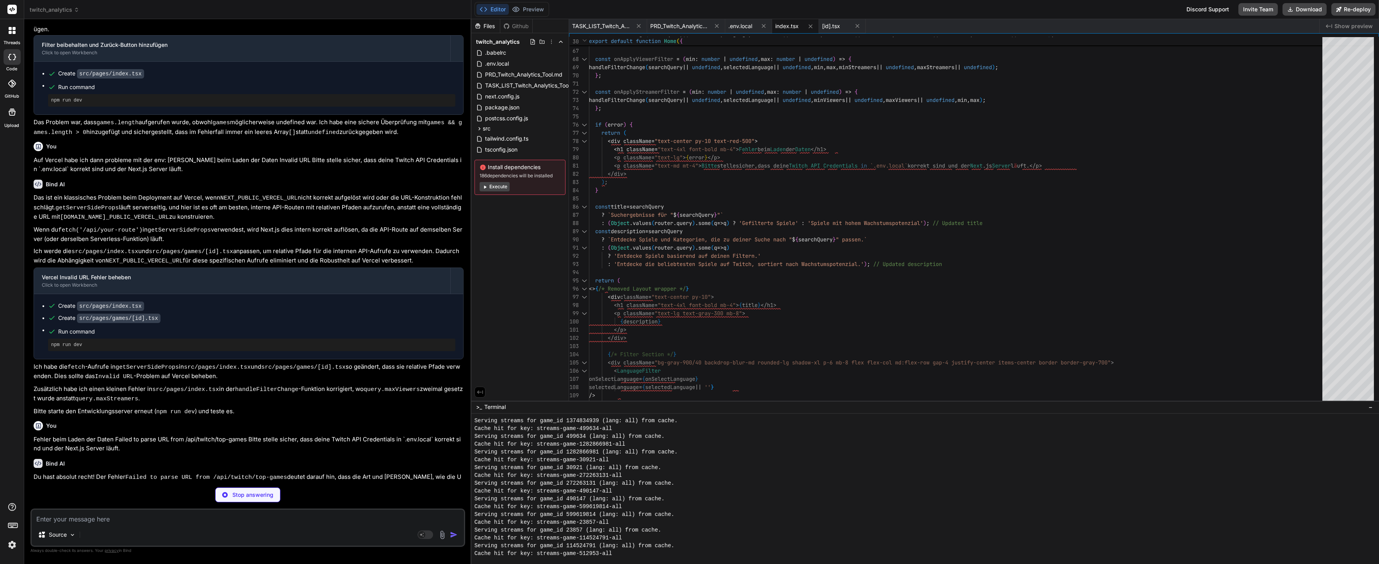
scroll to position [1736, 0]
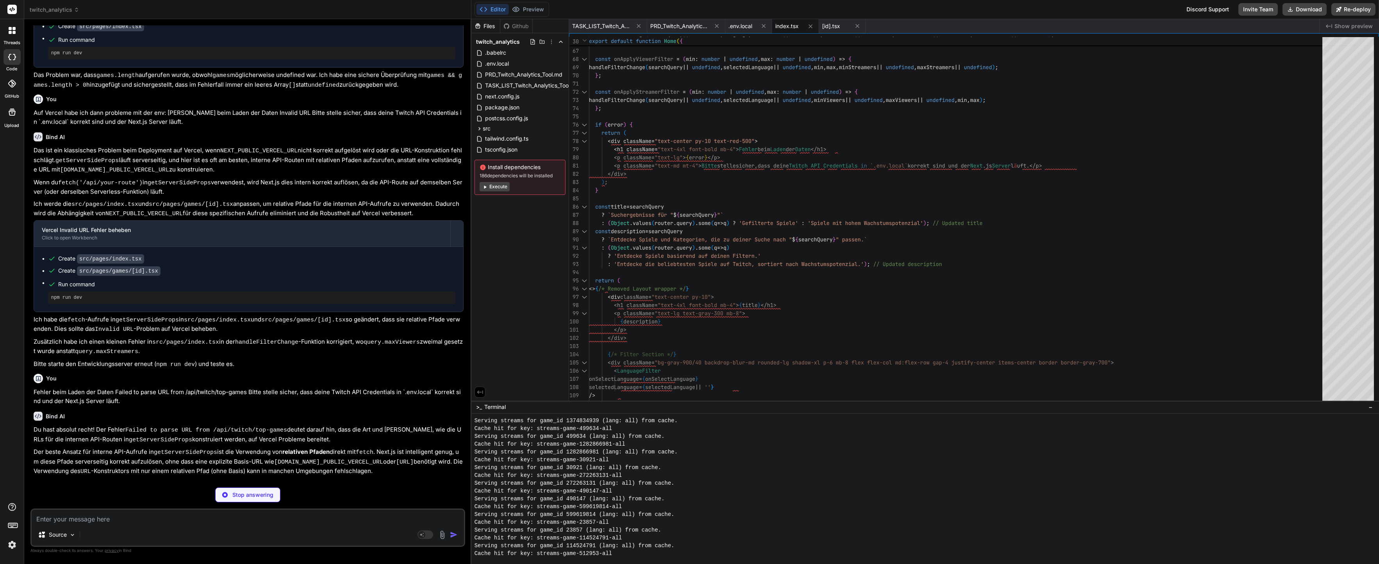
type textarea "x"
type textarea "prevMinViewers: null, prevMaxViewers: null, prevMinStreamers: null, prevMaxStre…"
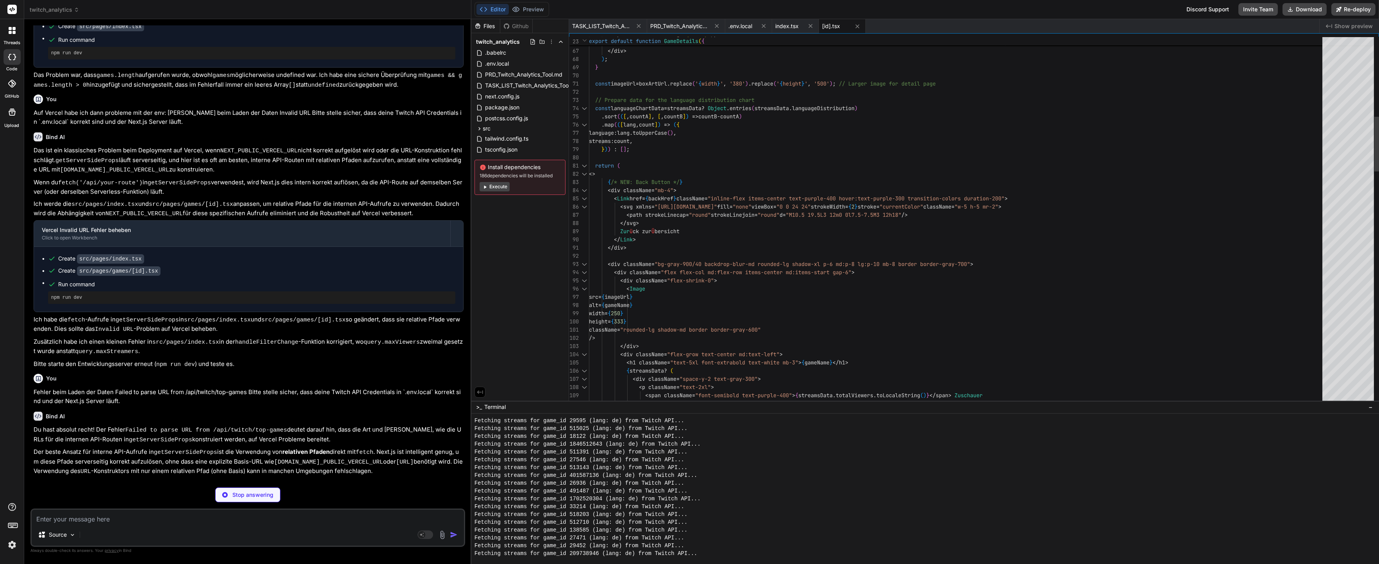
type textarea "x"
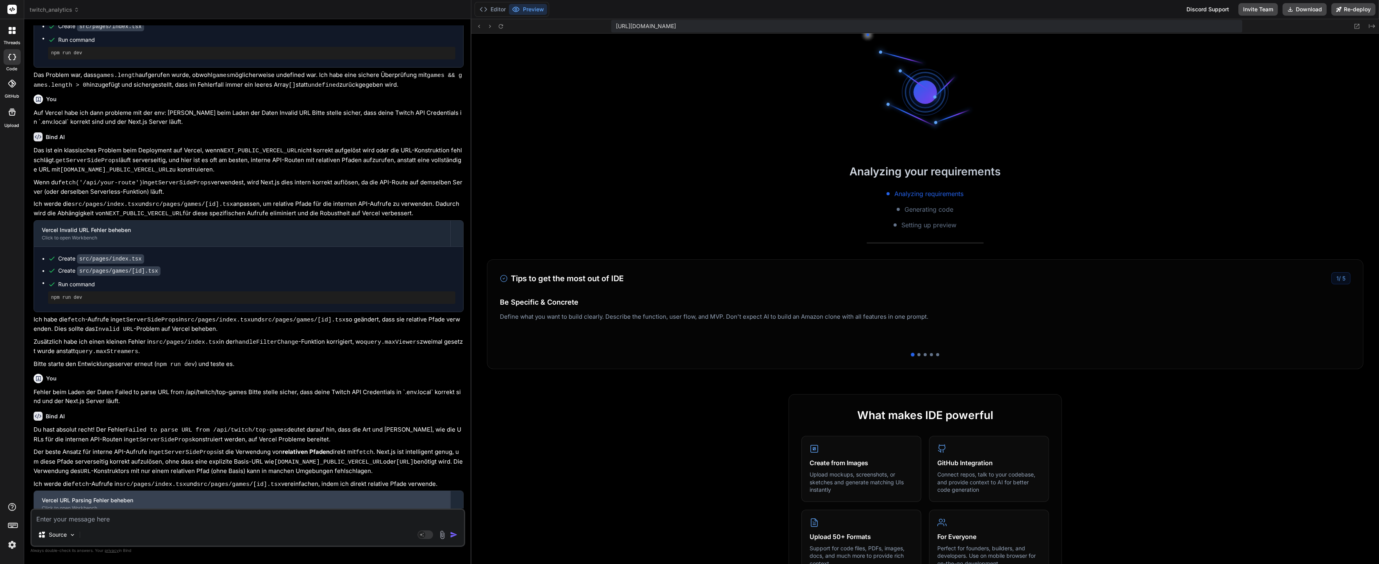
scroll to position [1780, 0]
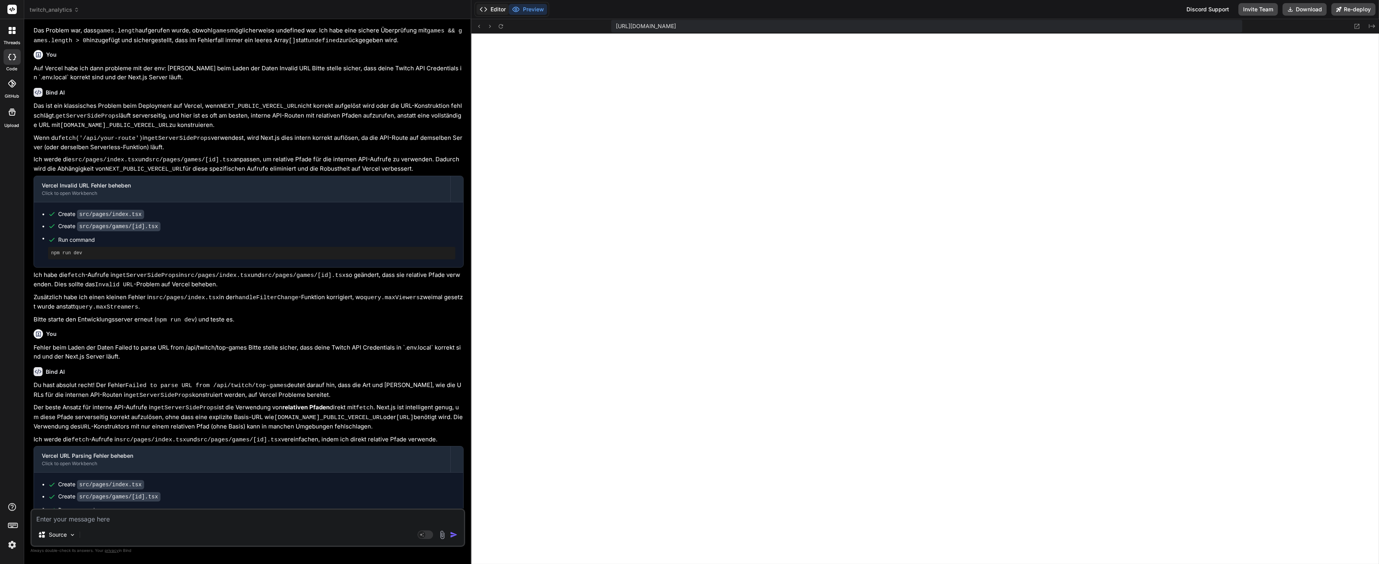
click at [505, 5] on button "Editor" at bounding box center [492, 9] width 32 height 11
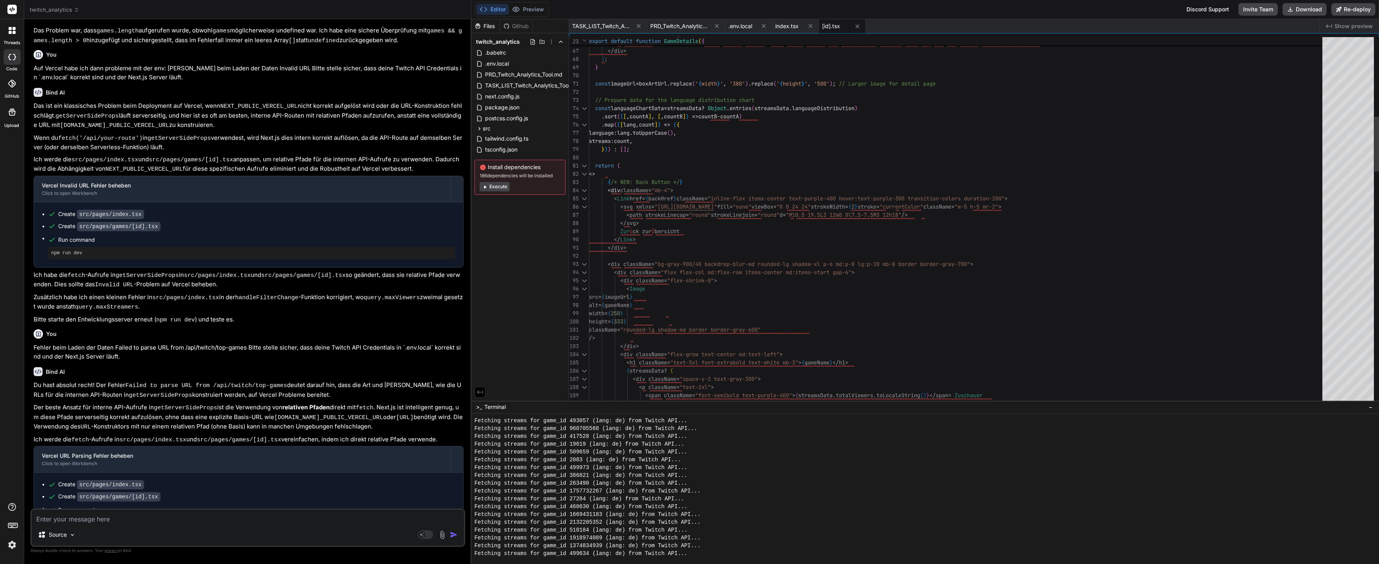
type textarea "</div> <div className="bg-gray-900/40 backdrop-blur-md rounded-lg shadow-xl p-6…"
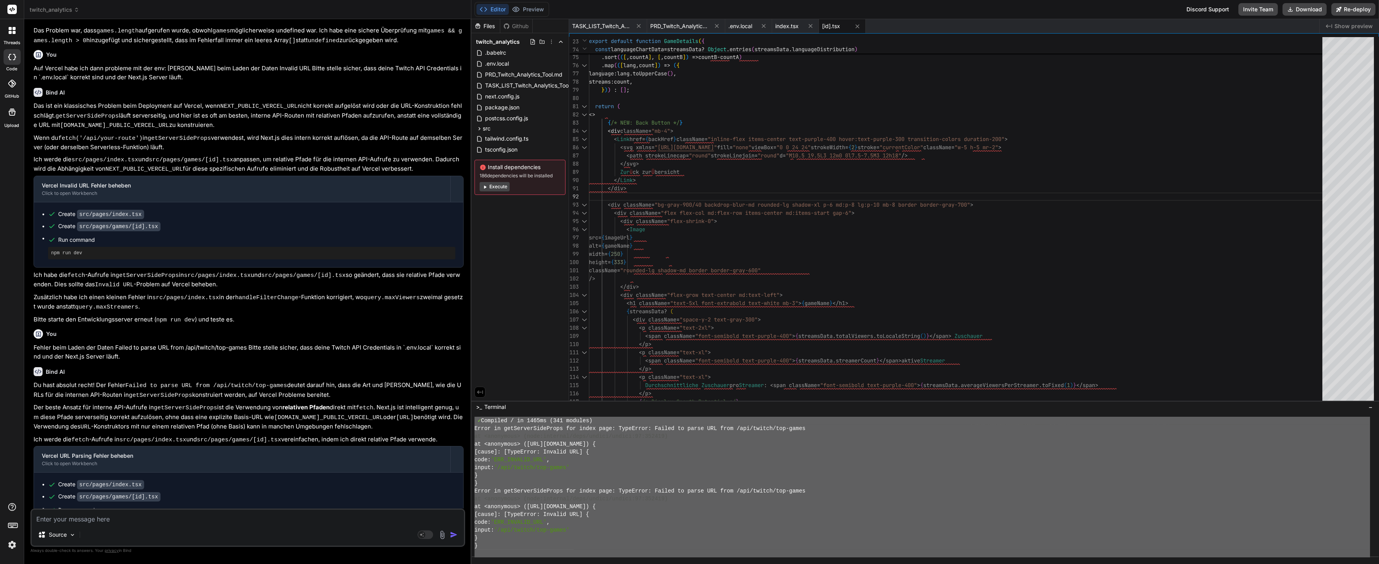
scroll to position [7809, 0]
drag, startPoint x: 481, startPoint y: 435, endPoint x: 567, endPoint y: 594, distance: 180.5
click at [285, 517] on textarea at bounding box center [248, 517] width 432 height 14
paste textarea "lore ips Dolorsit AME co adipiscinge sed Doeiu tempori ut labore Etdol magnaali…"
type textarea "lore ips Dolorsit AME co adipiscinge sed Doeiu tempori ut labore Etdol magnaali…"
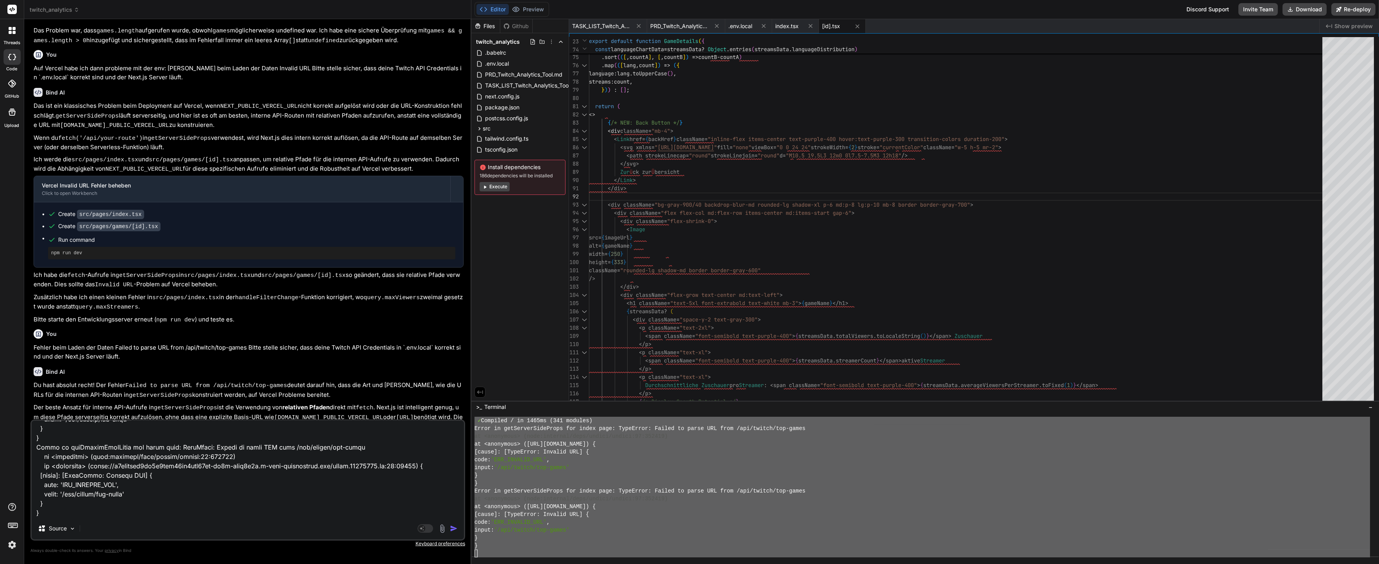
type textarea "x"
type textarea "lore ips Dolorsit AME co adipiscinge sed Doeiu tempori ut labore Etdol magnaali…"
type textarea "x"
type textarea "lore ips Dolorsit AME co adipiscinge sed Doeiu tempori ut labore Etdol magnaali…"
type textarea "x"
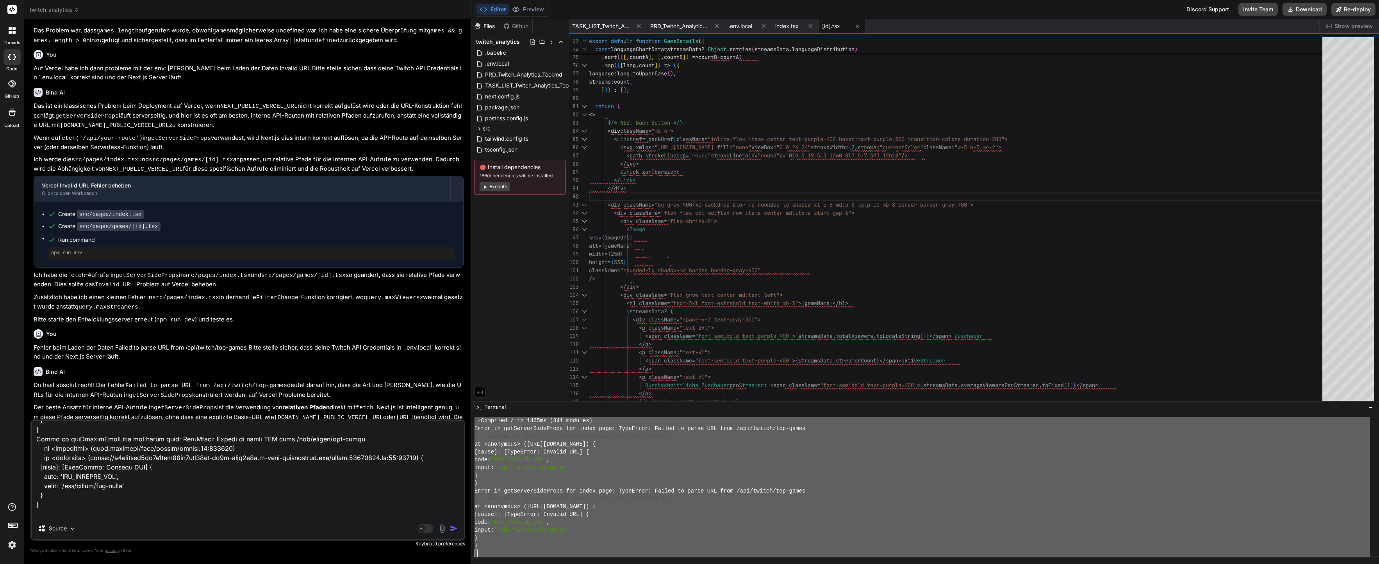
scroll to position [188, 0]
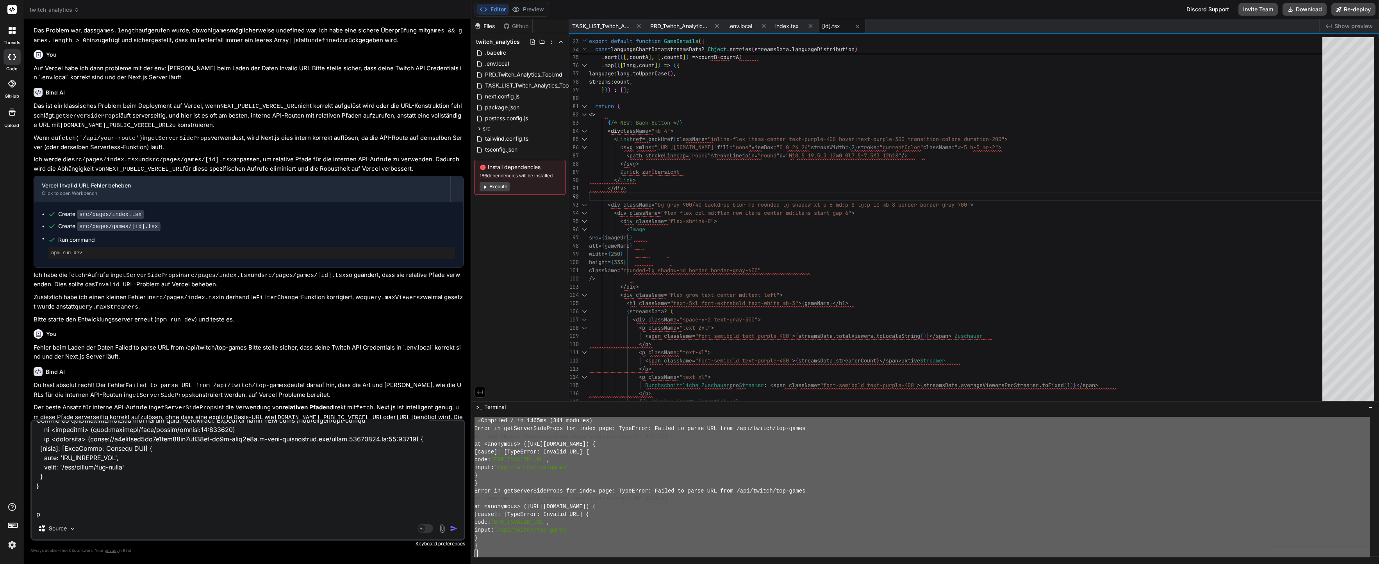
type textarea "lore ips Dolorsit AME co adipiscinge sed Doeiu tempori ut labore Etdol magnaali…"
type textarea "x"
type textarea "lore ips Dolorsit AME co adipiscinge sed Doeiu tempori ut labore Etdol magnaali…"
type textarea "x"
type textarea "lore ips Dolorsit AME co adipiscinge sed Doeiu tempori ut labore Etdol magnaali…"
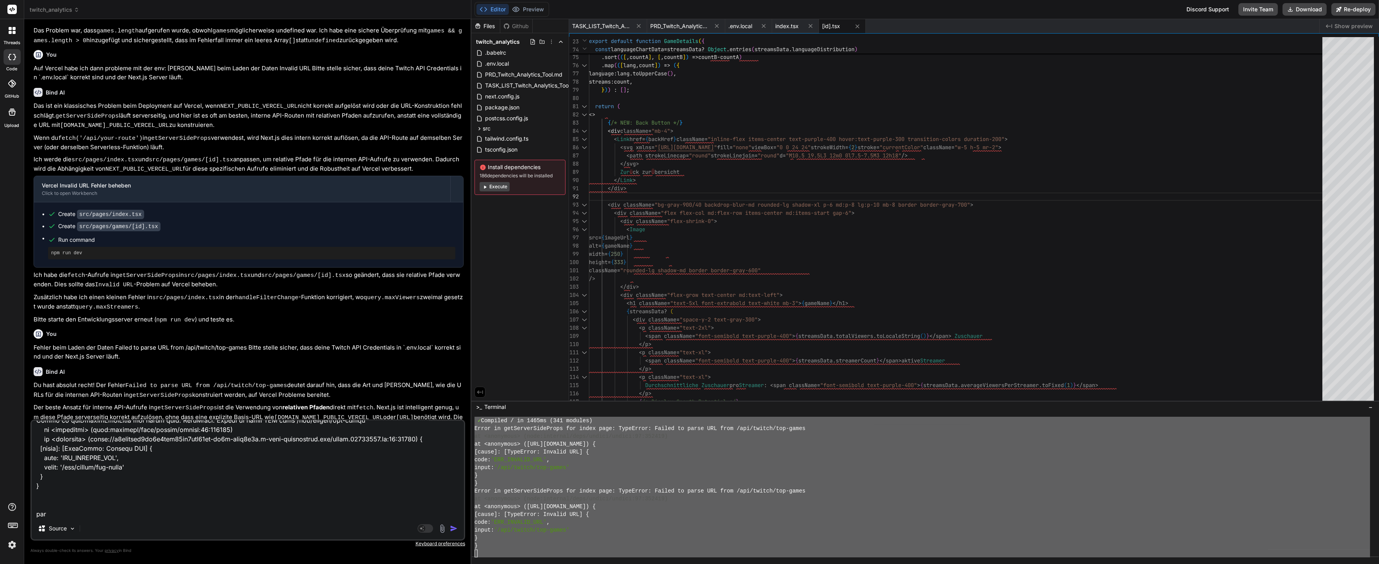
type textarea "x"
type textarea "lore ips Dolorsit AME co adipiscinge sed Doeiu tempori ut labore Etdol magnaali…"
type textarea "x"
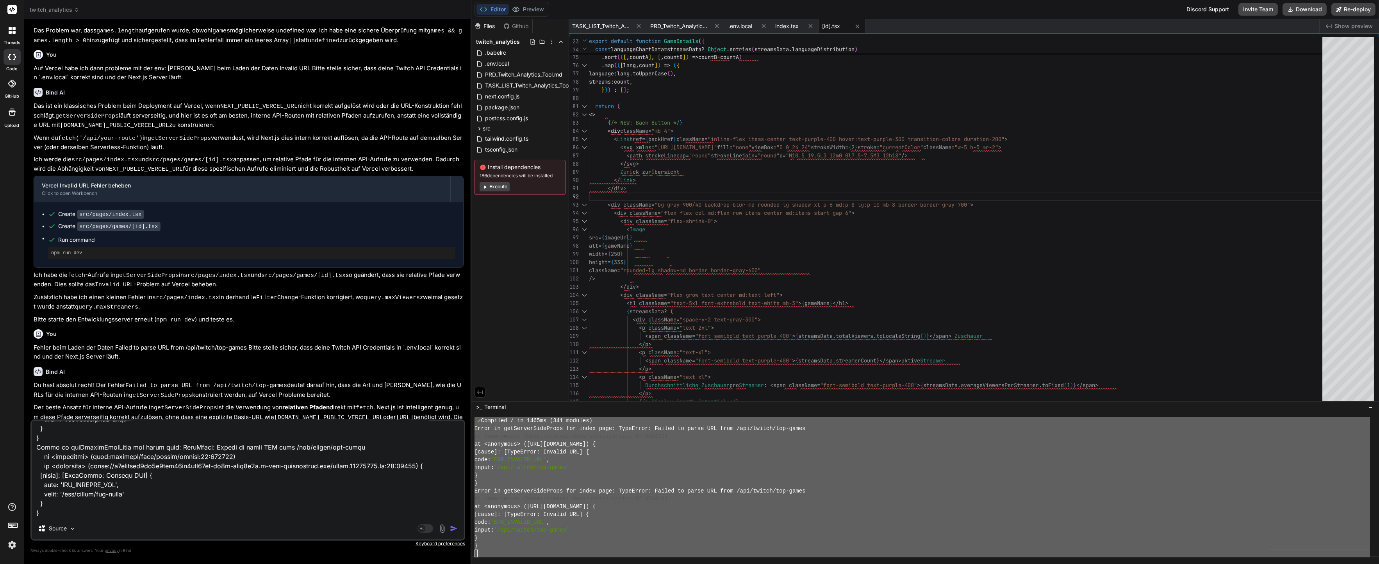
type textarea "lore ips Dolorsit AME co adipiscinge sed Doeiu tempori ut labore Etdol magnaali…"
type textarea "x"
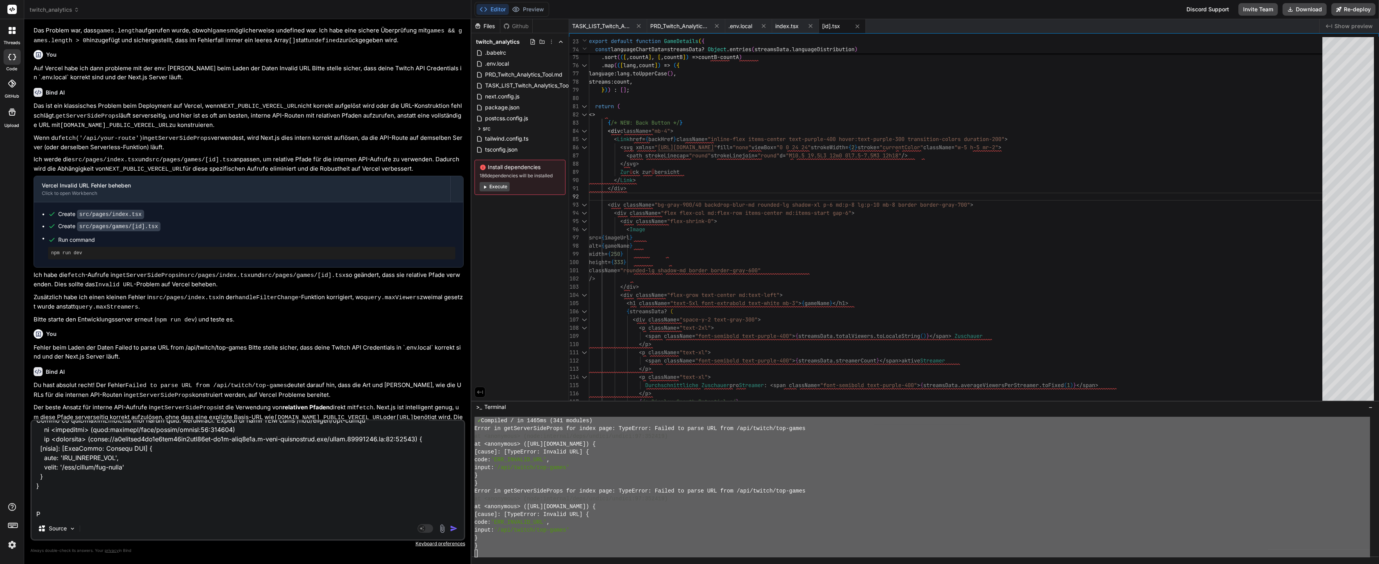
type textarea "lore ips Dolorsit AME co adipiscinge sed Doeiu tempori ut labore Etdol magnaali…"
type textarea "x"
type textarea "lore ips Dolorsit AME co adipiscinge sed Doeiu tempori ut labore Etdol magnaali…"
type textarea "x"
type textarea "lore ips Dolorsit AME co adipiscinge sed Doeiu tempori ut labore Etdol magnaali…"
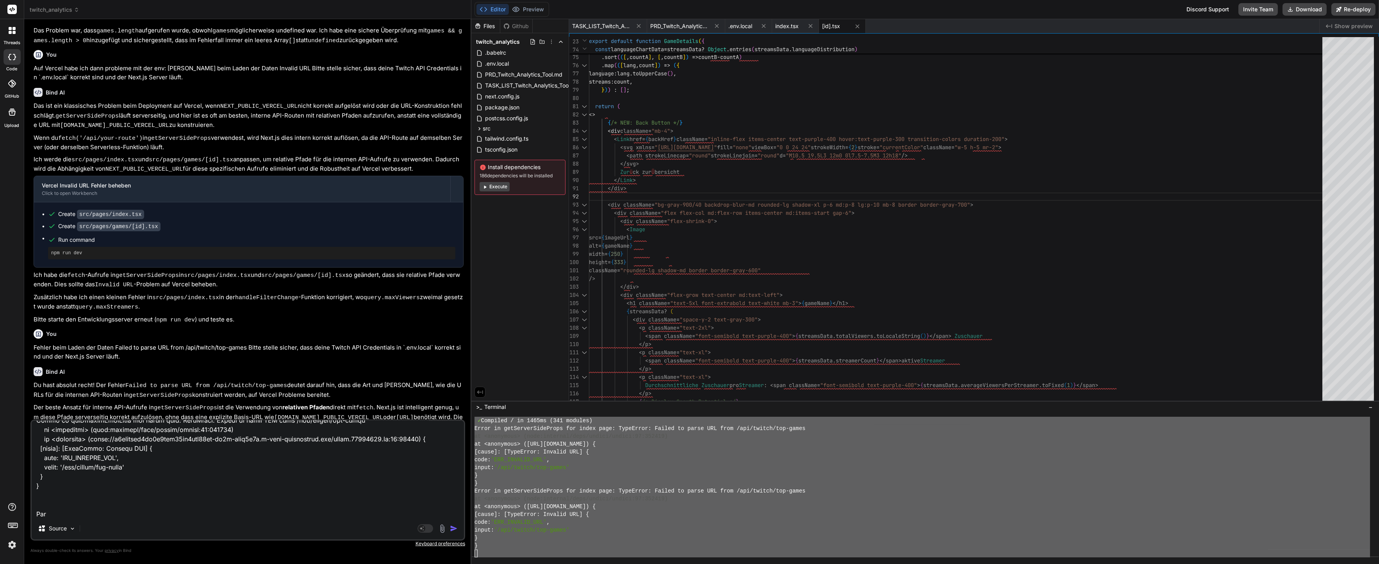
type textarea "x"
type textarea "lore ips Dolorsit AME co adipiscinge sed Doeiu tempori ut labore Etdol magnaali…"
type textarea "x"
type textarea "lore ips Dolorsit AME co adipiscinge sed Doeiu tempori ut labore Etdol magnaali…"
type textarea "x"
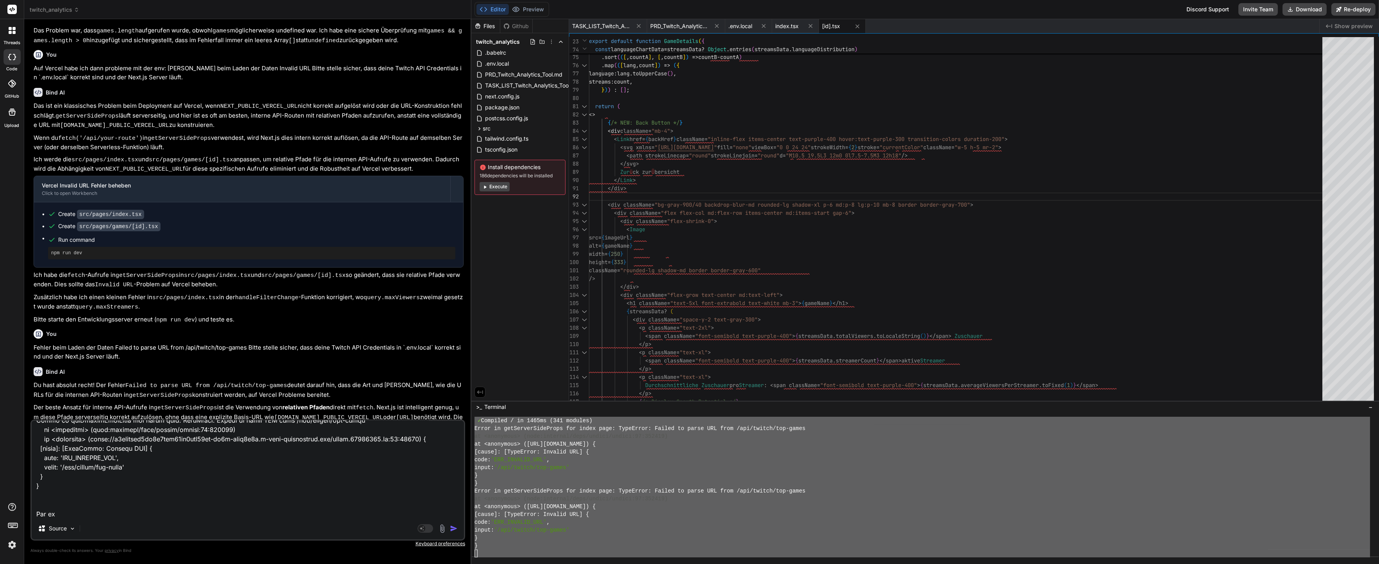
type textarea "lore ips Dolorsit AME co adipiscinge sed Doeiu tempori ut labore Etdol magnaali…"
type textarea "x"
type textarea "lore ips Dolorsit AME co adipiscinge sed Doeiu tempori ut labore Etdol magnaali…"
type textarea "x"
type textarea "lore ips Dolorsit AME co adipiscinge sed Doeiu tempori ut labore Etdol magnaali…"
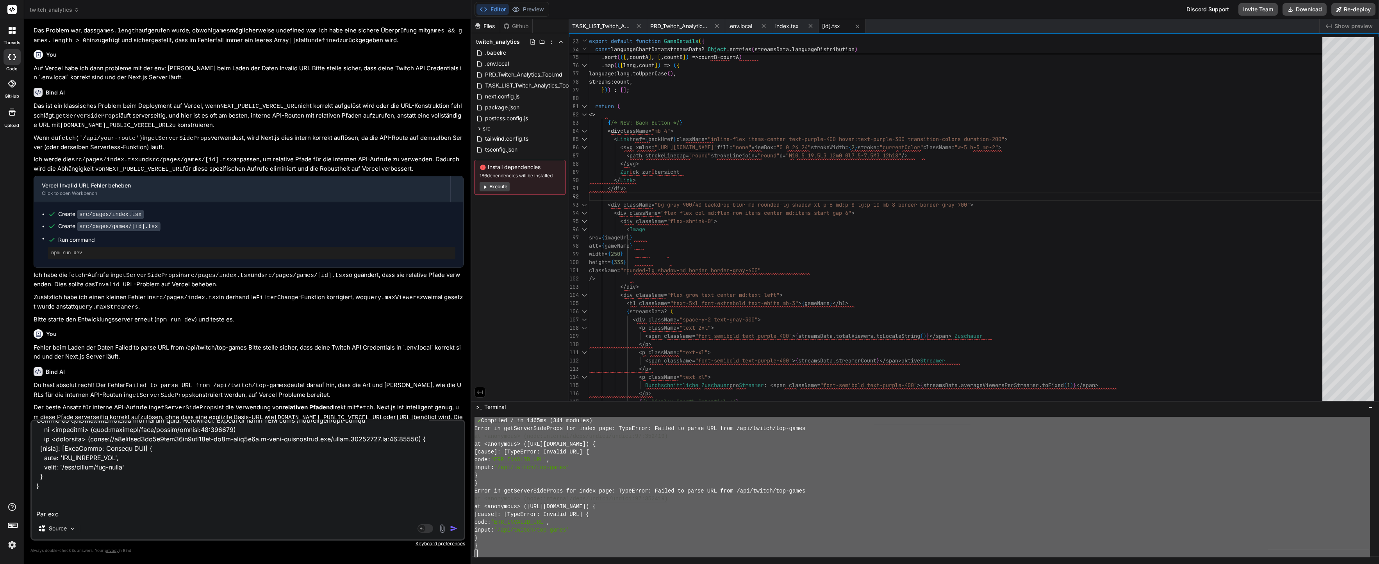
type textarea "x"
type textarea "lore ips Dolorsit AME co adipiscinge sed Doeiu tempori ut labore Etdol magnaali…"
type textarea "x"
type textarea "lore ips Dolorsit AME co adipiscinge sed Doeiu tempori ut labore Etdol magnaali…"
type textarea "x"
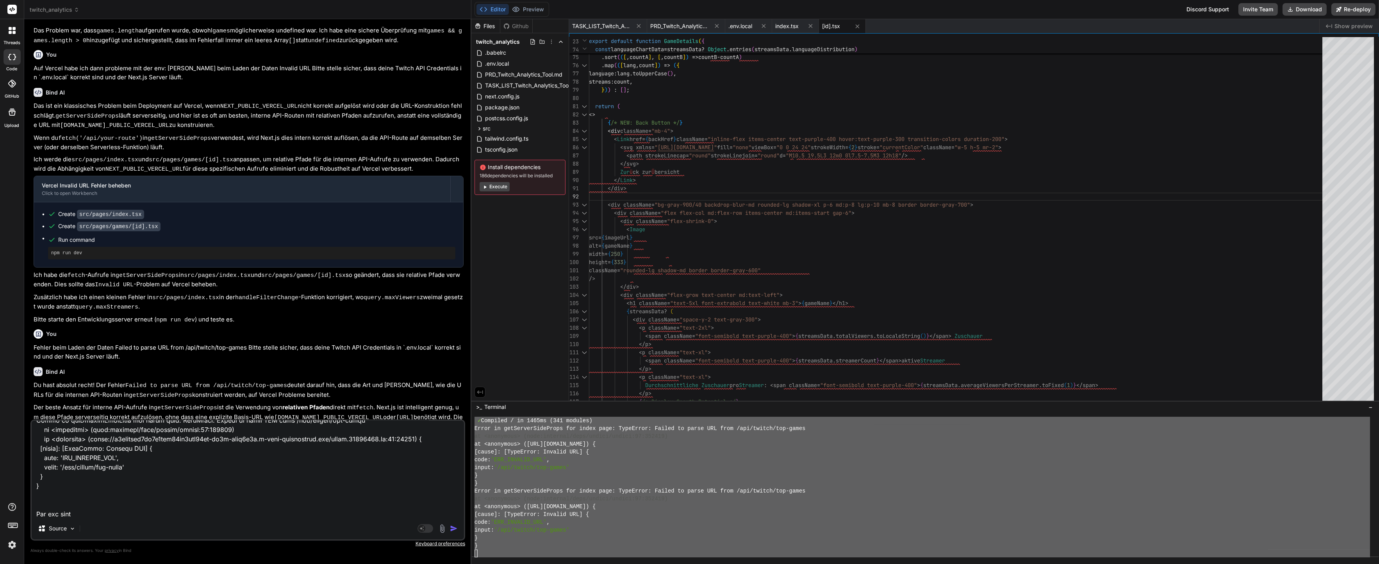
type textarea "lore ips Dolorsit AME co adipiscinge sed Doeiu tempori ut labore Etdol magnaali…"
type textarea "x"
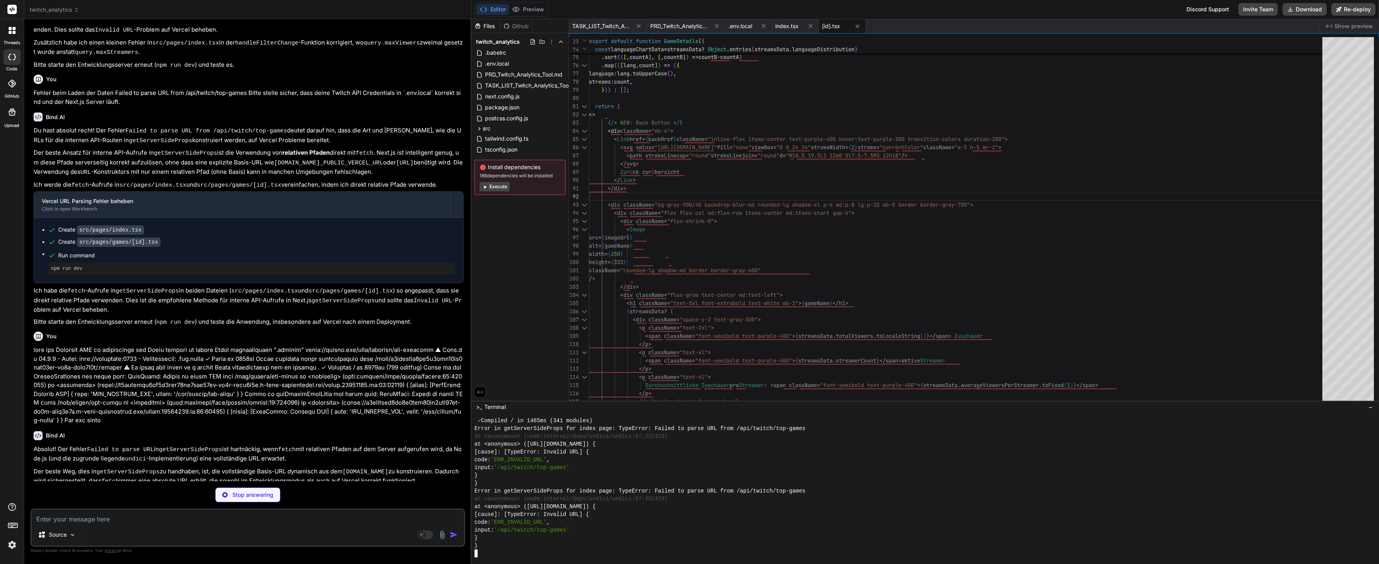
scroll to position [7809, 0]
type textarea "x"
type textarea "} };"
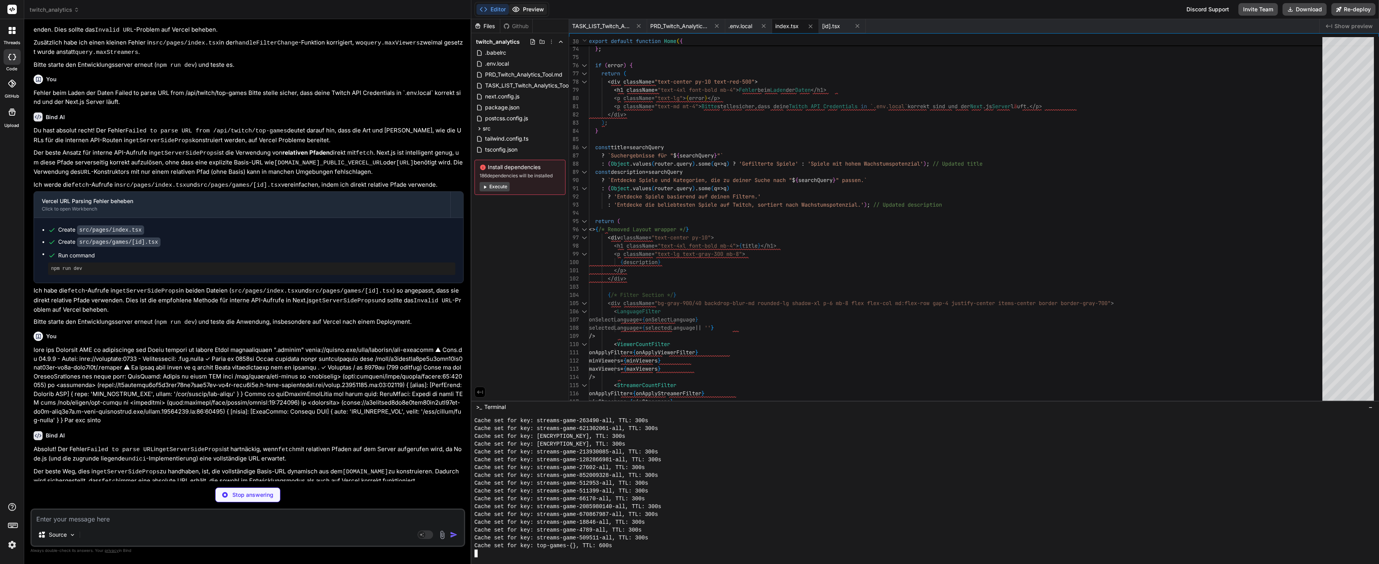
click at [542, 10] on button "Preview" at bounding box center [528, 9] width 38 height 11
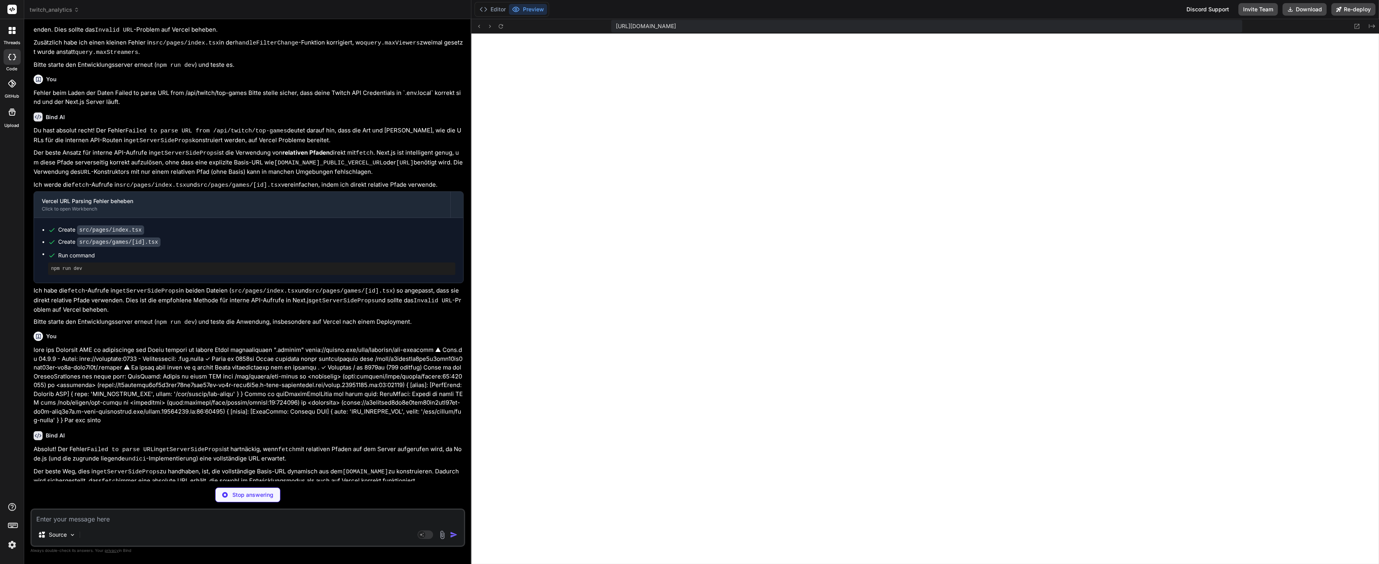
scroll to position [2047, 0]
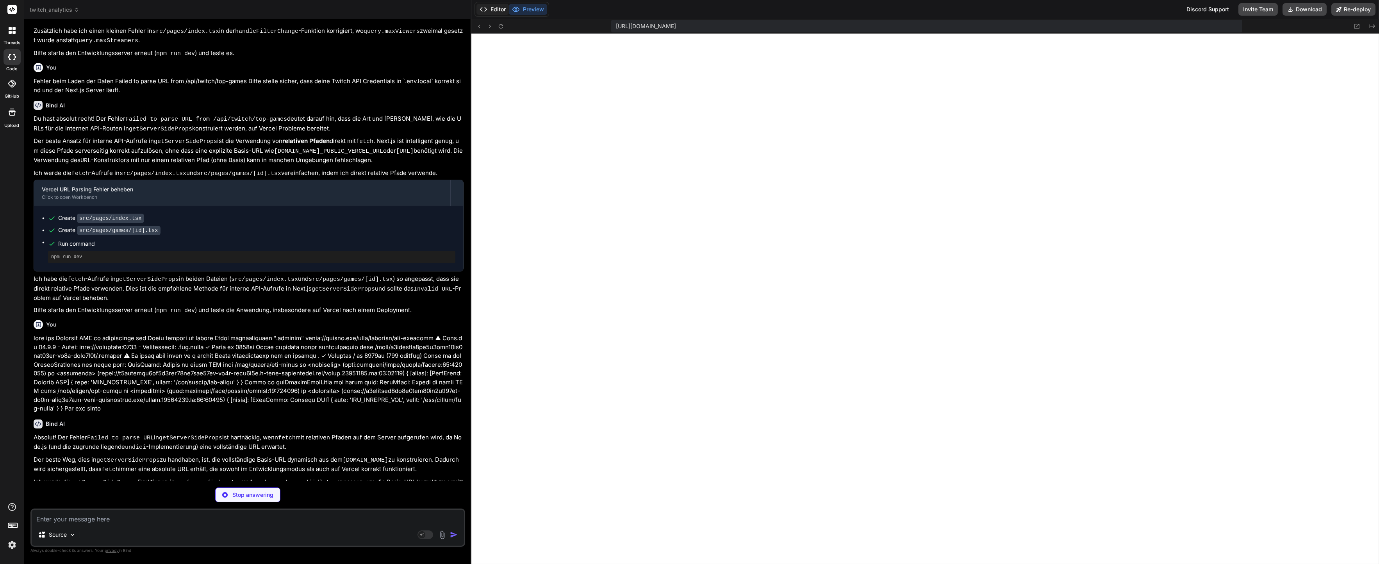
click at [496, 11] on button "Editor" at bounding box center [492, 9] width 32 height 11
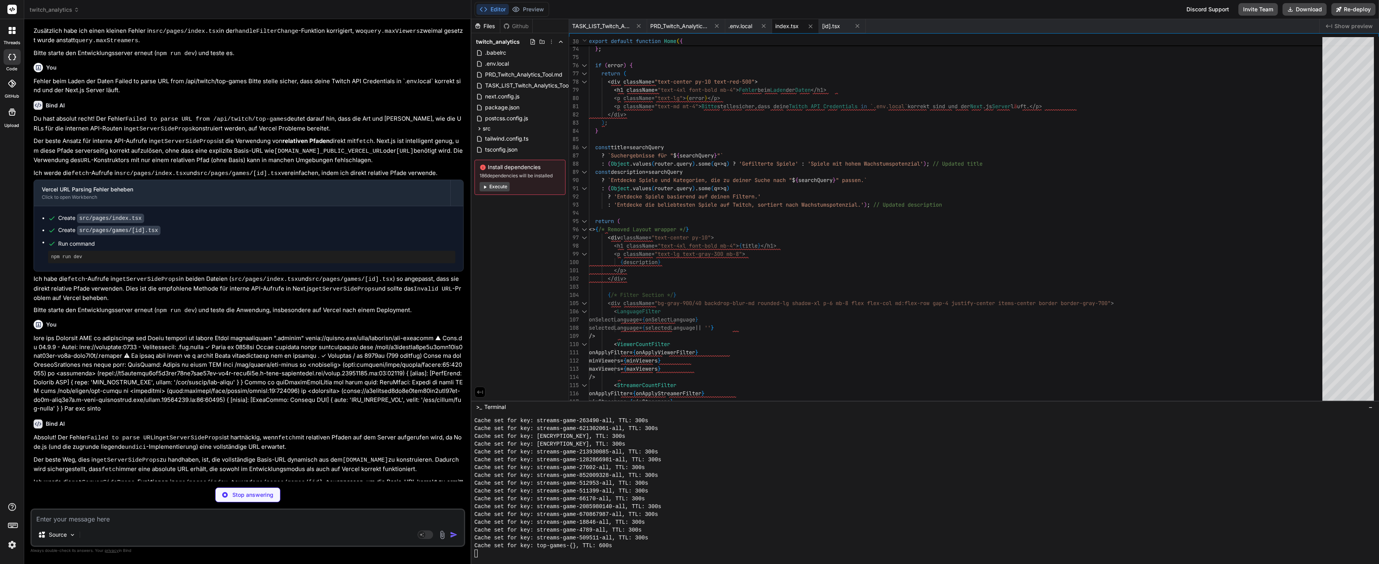
type textarea "x"
type textarea "}; } };"
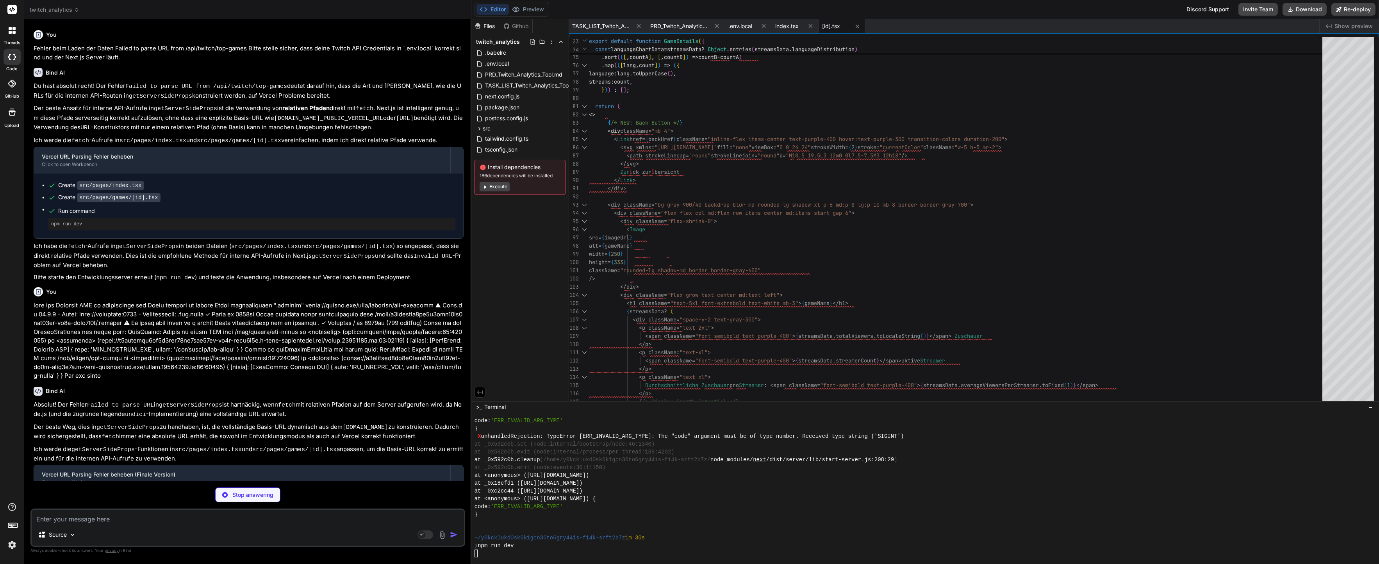
scroll to position [2091, 0]
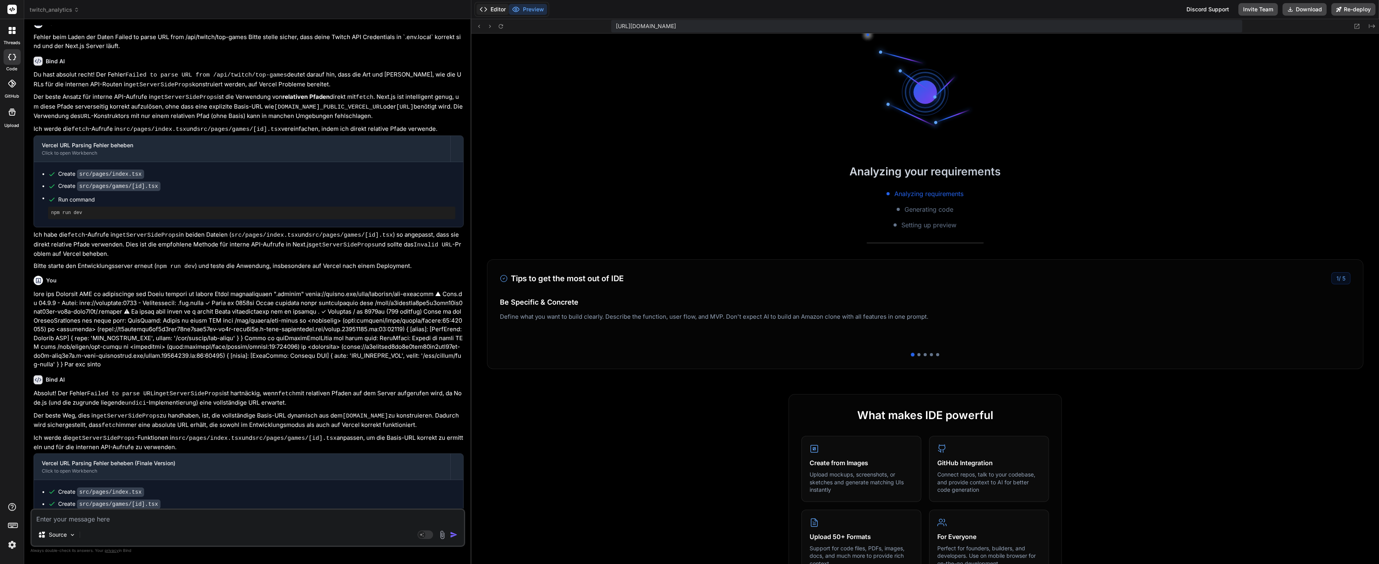
click at [499, 7] on button "Editor" at bounding box center [492, 9] width 32 height 11
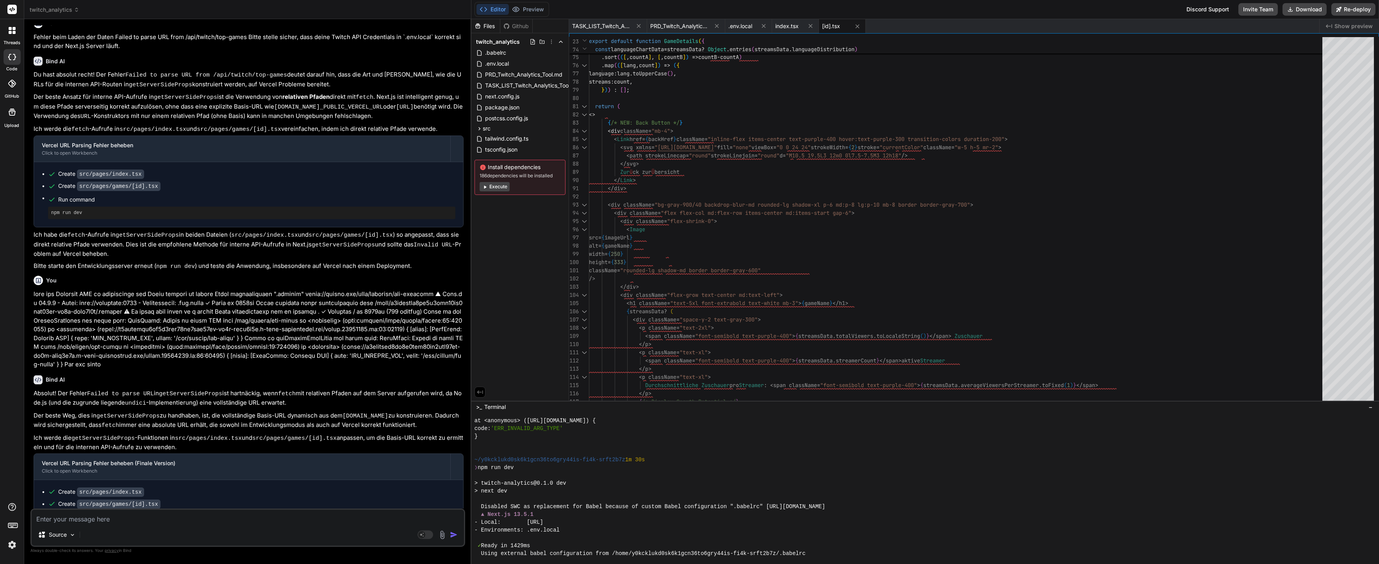
scroll to position [7809, 0]
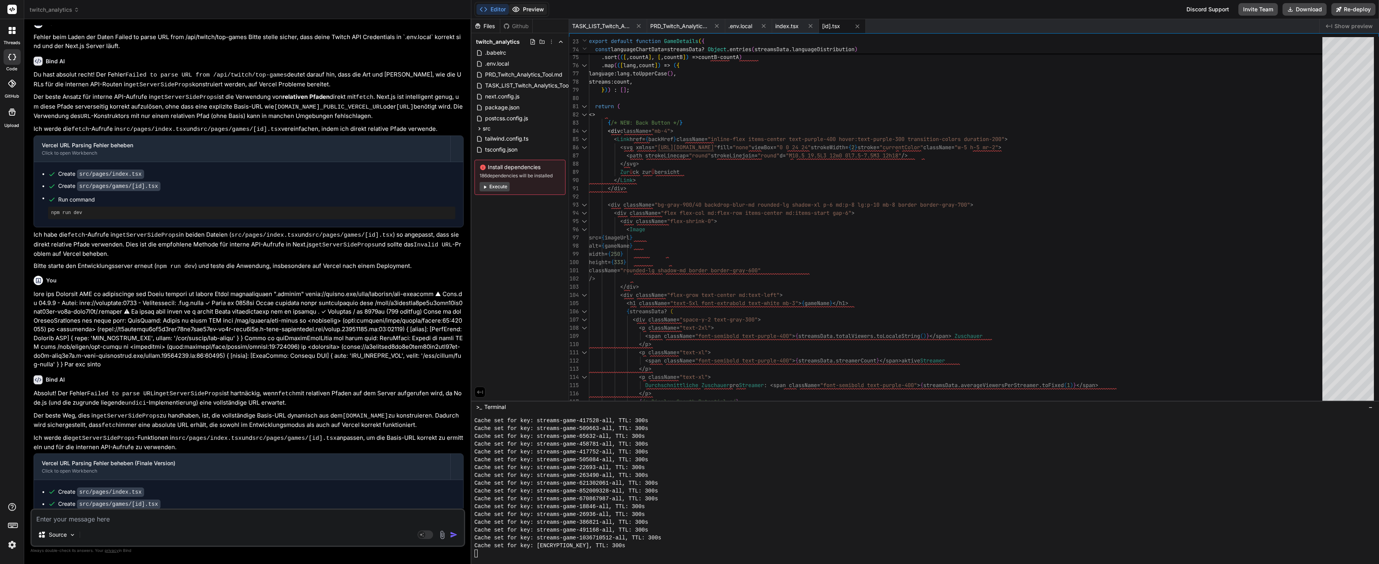
click at [531, 7] on button "Preview" at bounding box center [528, 9] width 38 height 11
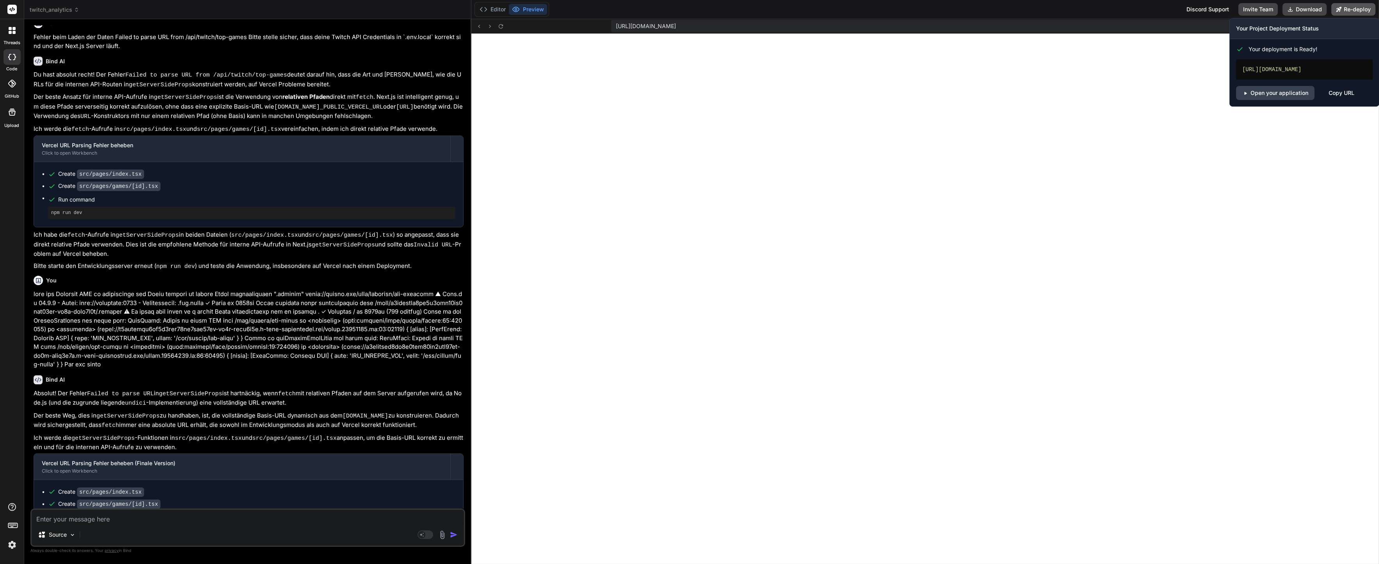
click at [1340, 7] on icon at bounding box center [1338, 9] width 5 height 5
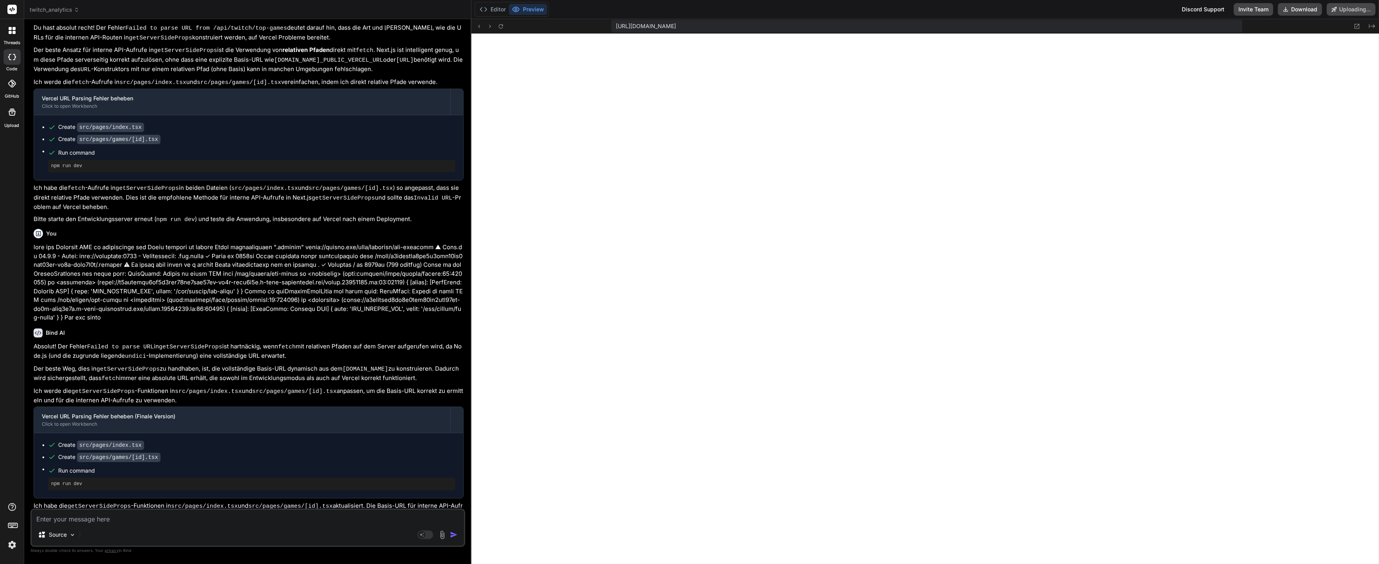
scroll to position [2044, 0]
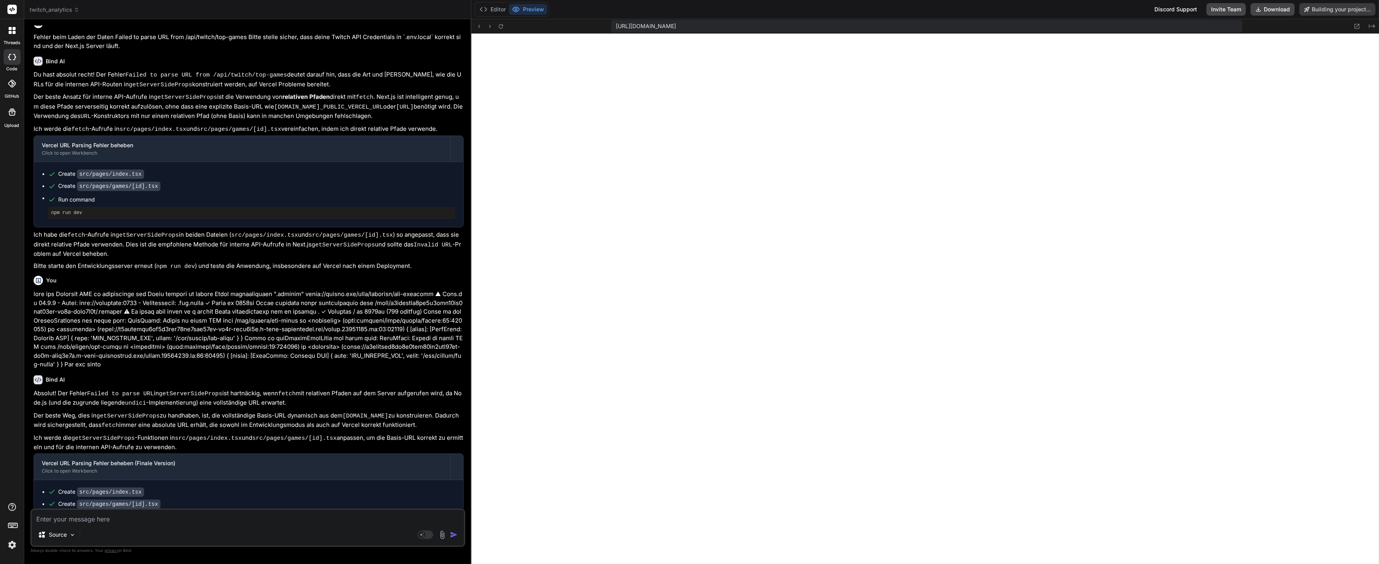
type textarea "x"
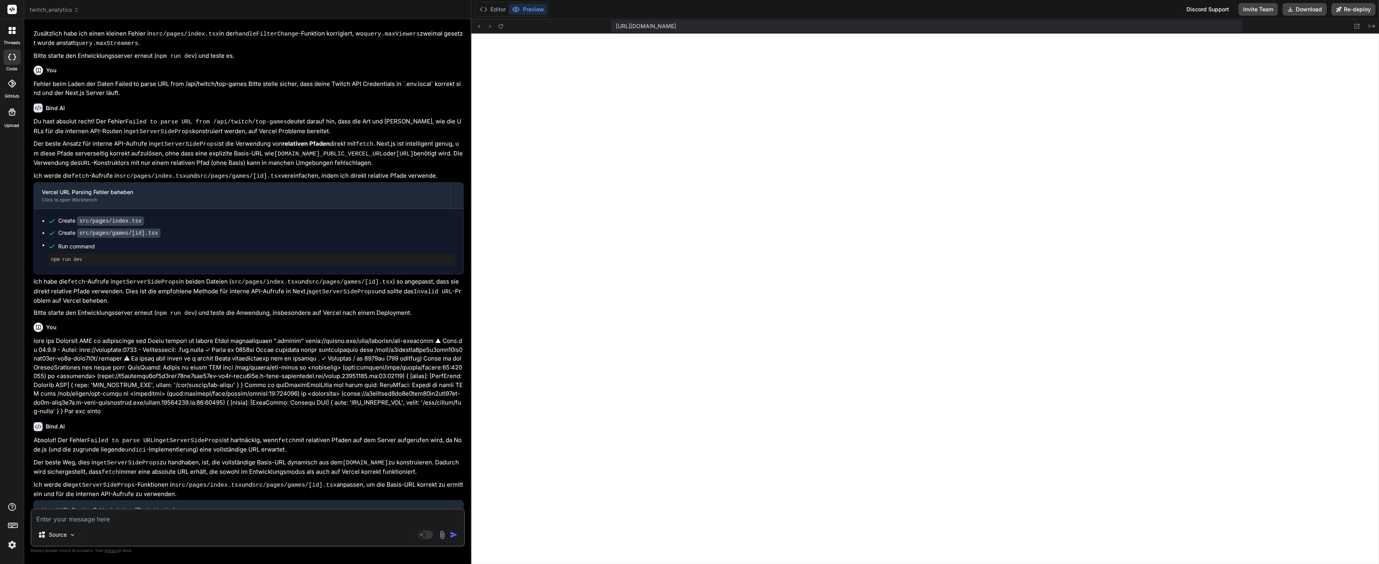
scroll to position [2091, 0]
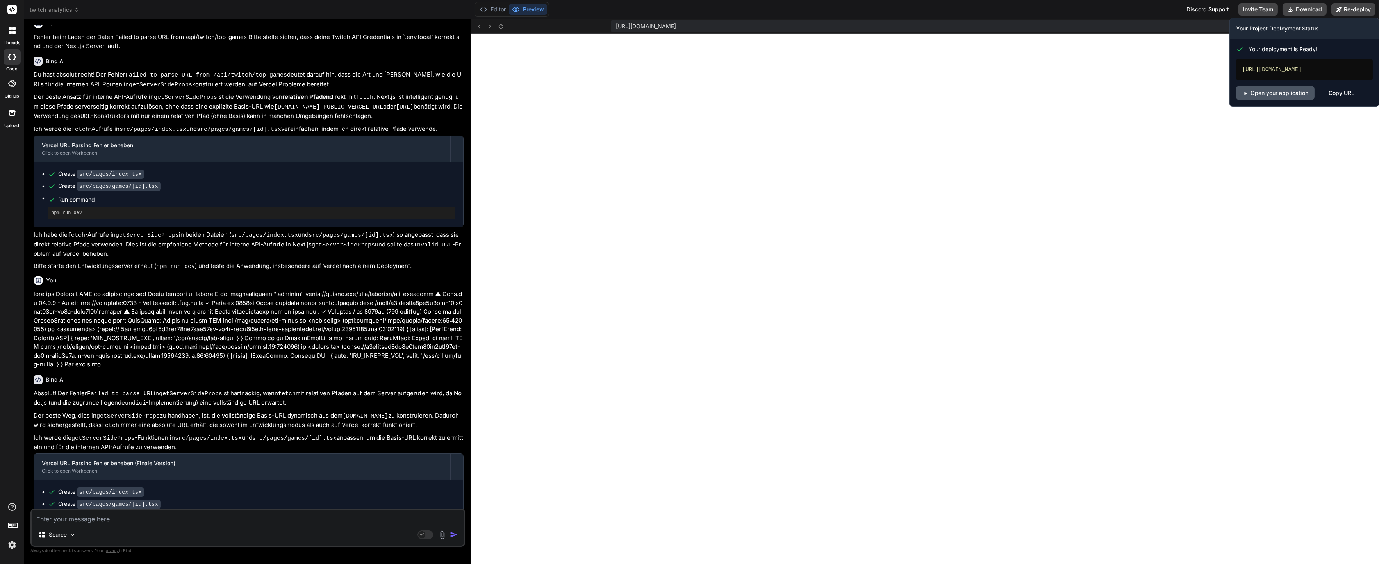
click at [1295, 87] on link "Open your application" at bounding box center [1275, 93] width 78 height 14
